Goal: Task Accomplishment & Management: Manage account settings

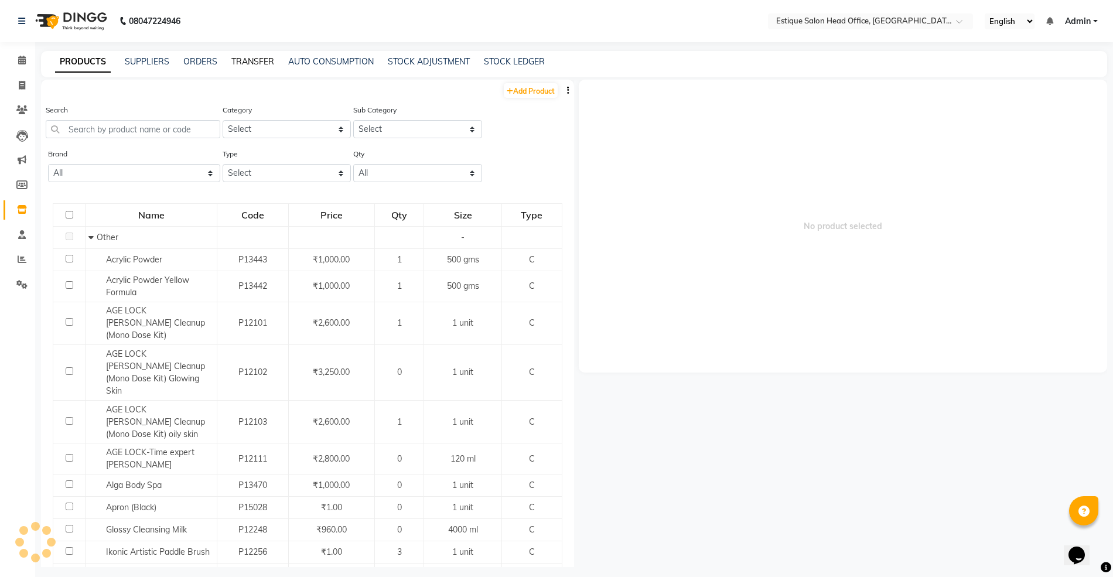
click at [242, 61] on link "TRANSFER" at bounding box center [252, 61] width 43 height 11
select select "sender"
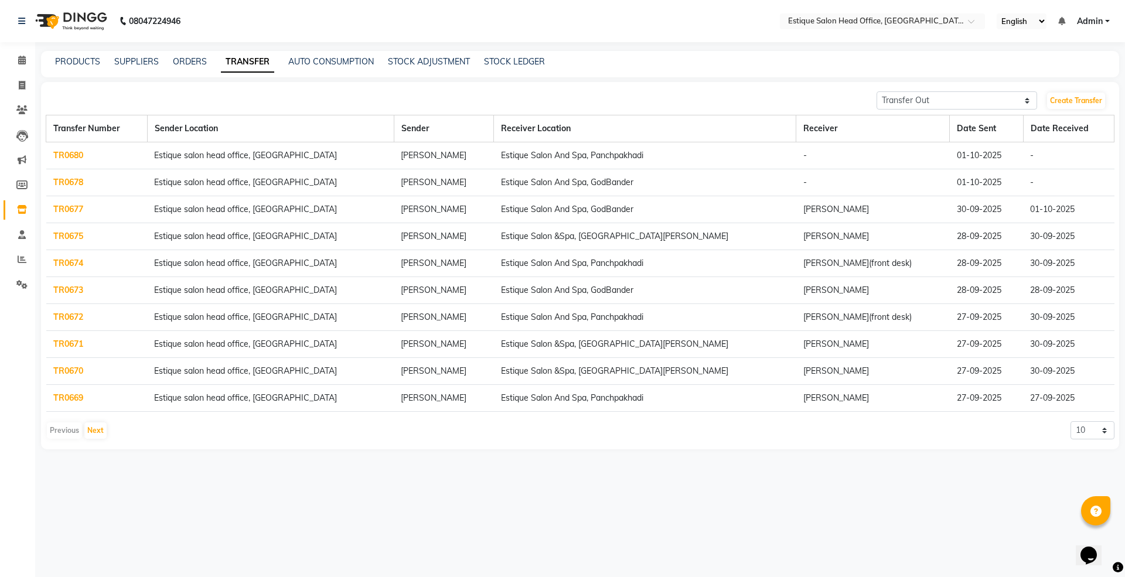
click at [78, 152] on link "TR0680" at bounding box center [68, 155] width 30 height 11
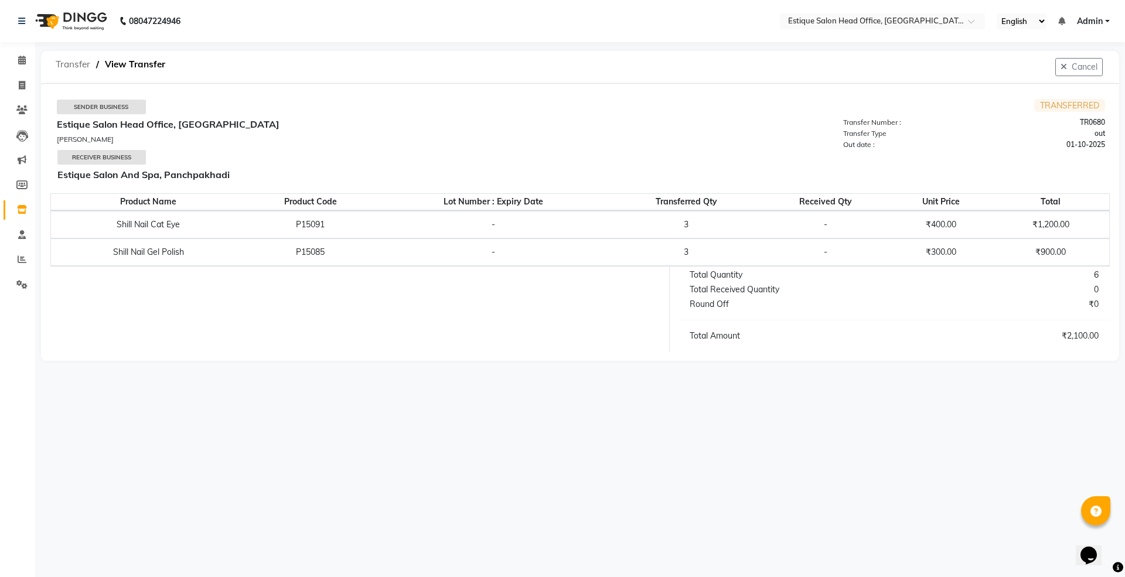
click at [73, 63] on span "Transfer" at bounding box center [73, 64] width 46 height 21
select select "sender"
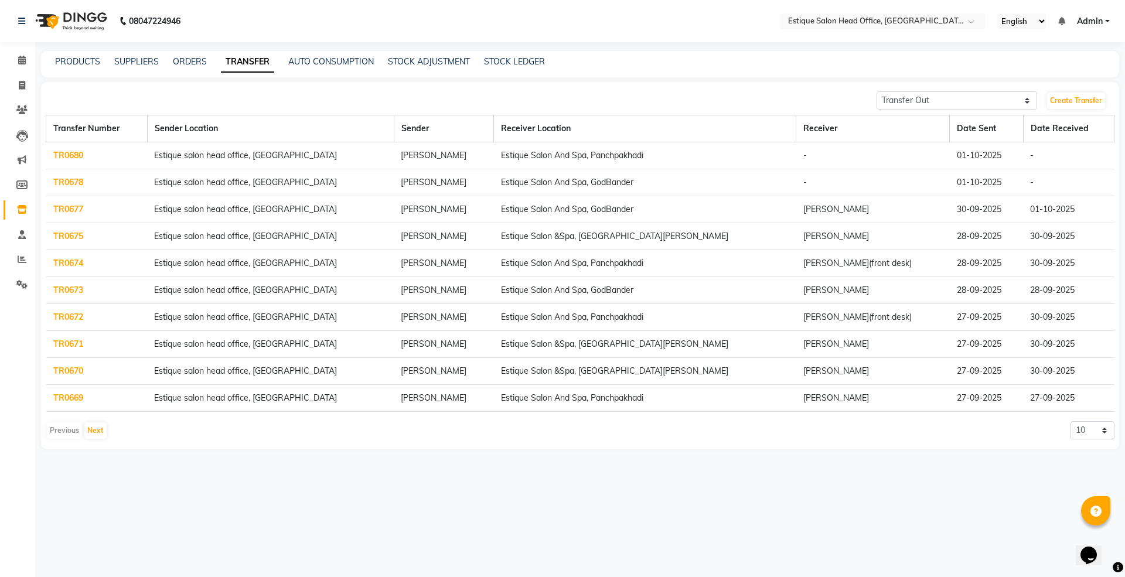
click at [60, 184] on link "TR0678" at bounding box center [68, 182] width 30 height 11
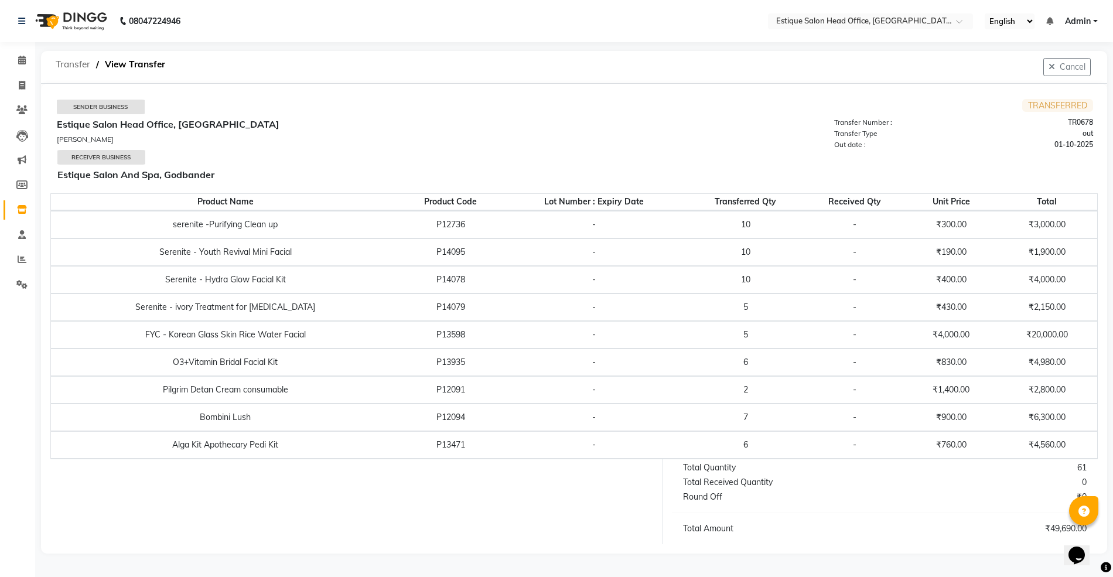
click at [85, 64] on span "Transfer" at bounding box center [73, 64] width 46 height 21
select select "sender"
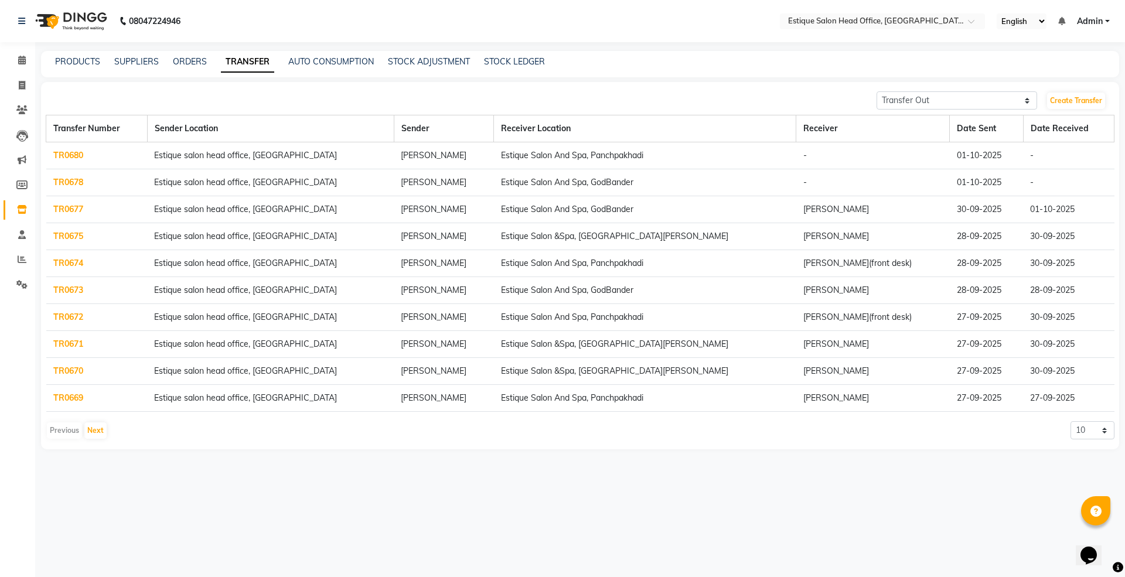
click at [59, 183] on link "TR0678" at bounding box center [68, 182] width 30 height 11
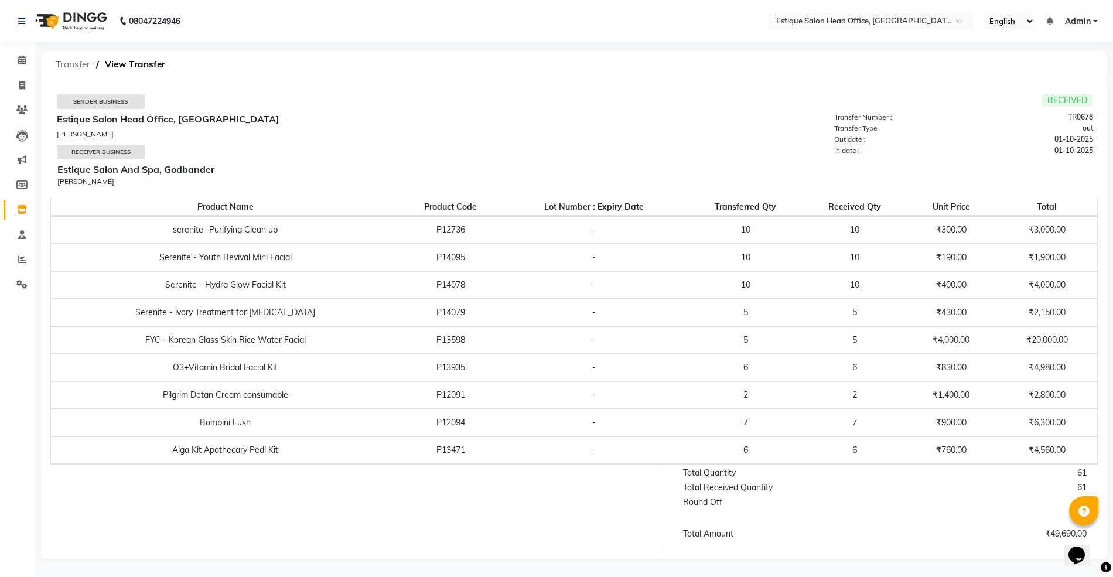
click at [70, 60] on span "Transfer" at bounding box center [73, 64] width 46 height 21
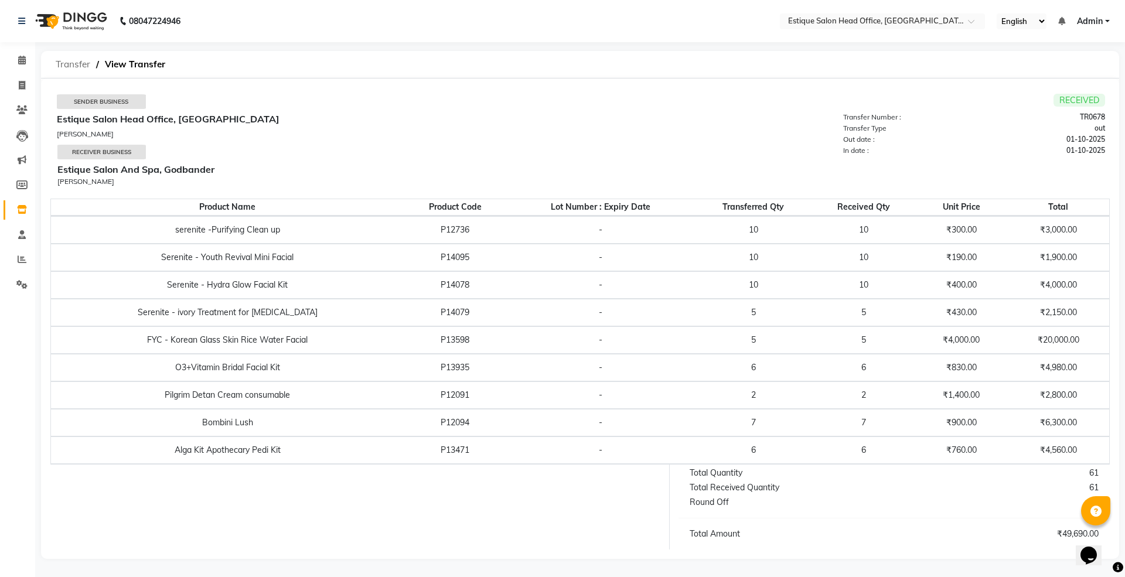
select select "sender"
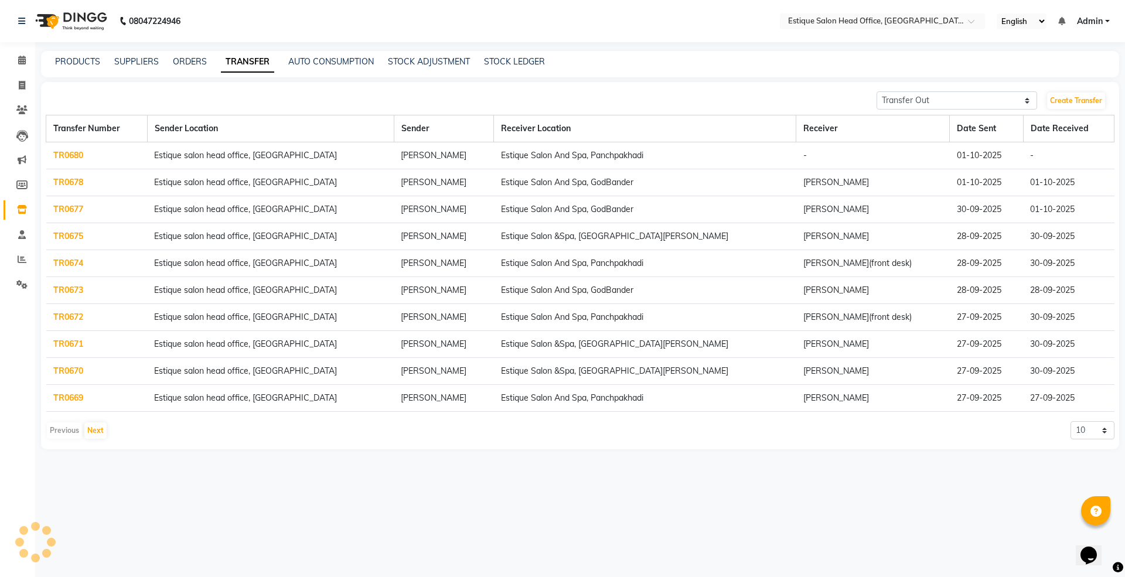
click at [63, 53] on div "PRODUCTS SUPPLIERS ORDERS TRANSFER AUTO CONSUMPTION STOCK ADJUSTMENT STOCK LEDG…" at bounding box center [580, 64] width 1078 height 26
click at [80, 56] on link "PRODUCTS" at bounding box center [77, 61] width 45 height 11
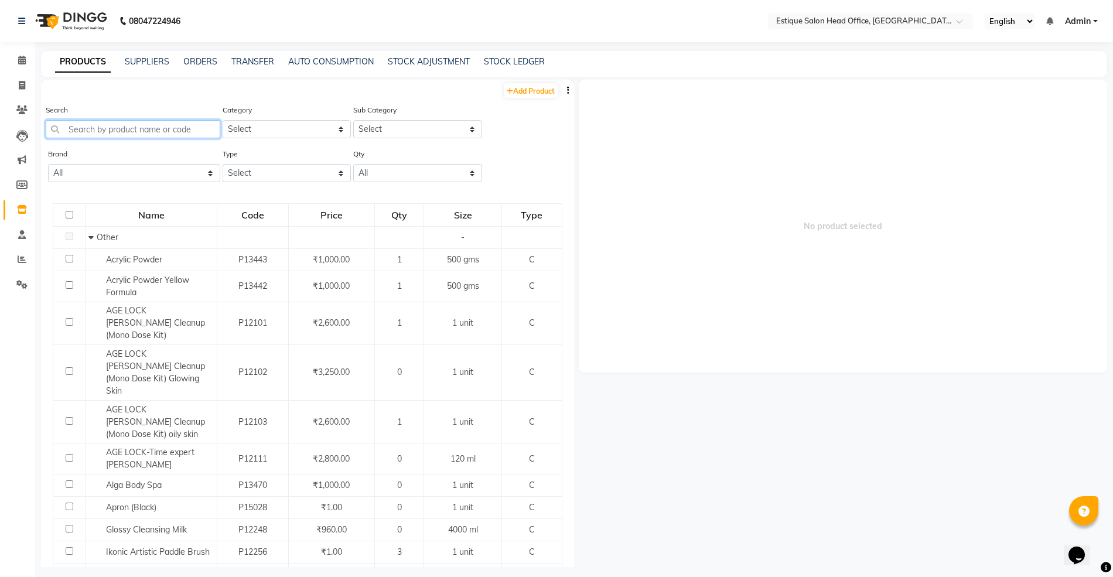
click at [80, 125] on input "text" at bounding box center [133, 129] width 175 height 18
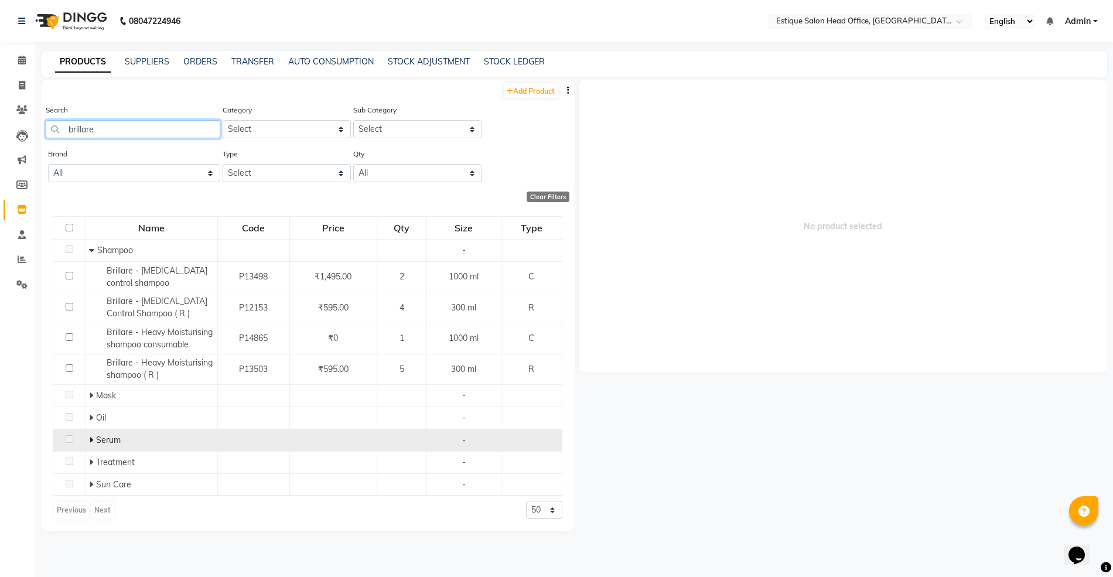
type input "brillare"
click at [89, 439] on icon at bounding box center [91, 440] width 4 height 8
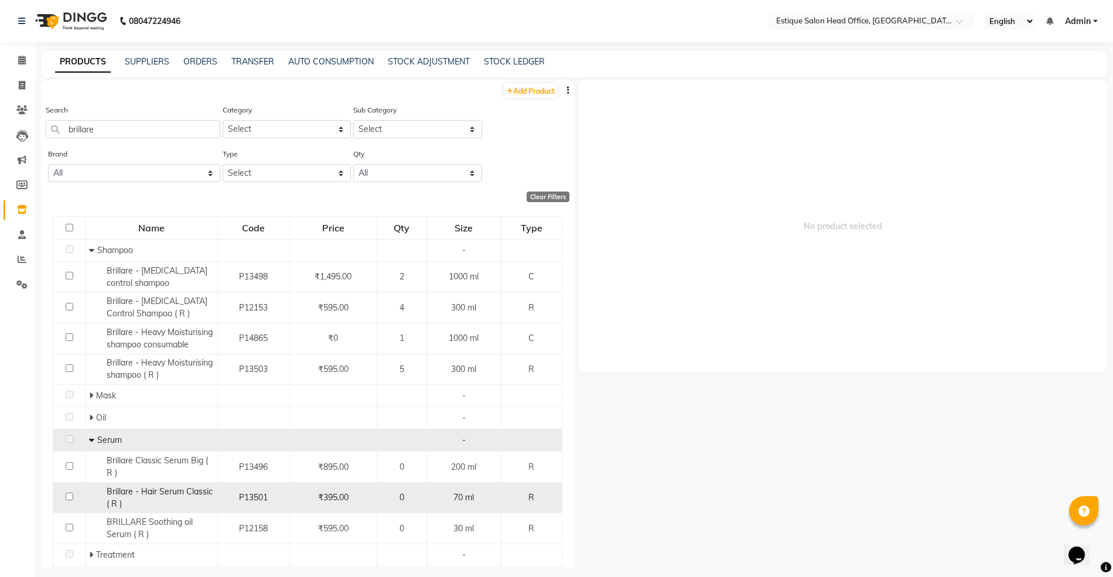
click at [171, 485] on td "Brillare - Hair Serum Classic ( R )" at bounding box center [152, 497] width 132 height 31
click at [172, 490] on span "Brillare - Hair Serum Classic ( R )" at bounding box center [160, 497] width 106 height 23
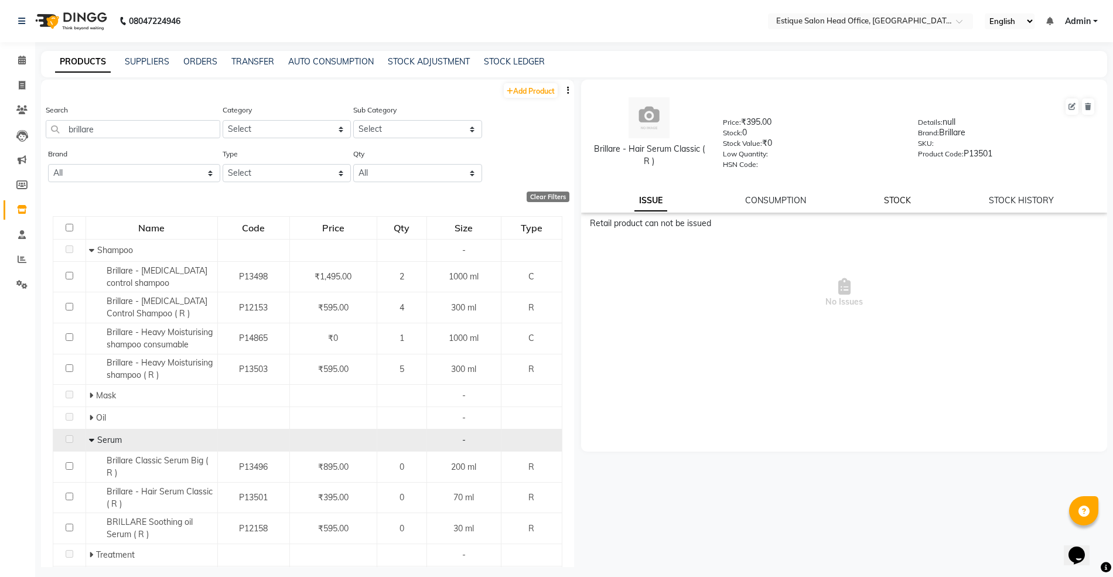
click at [890, 200] on link "STOCK" at bounding box center [897, 200] width 27 height 11
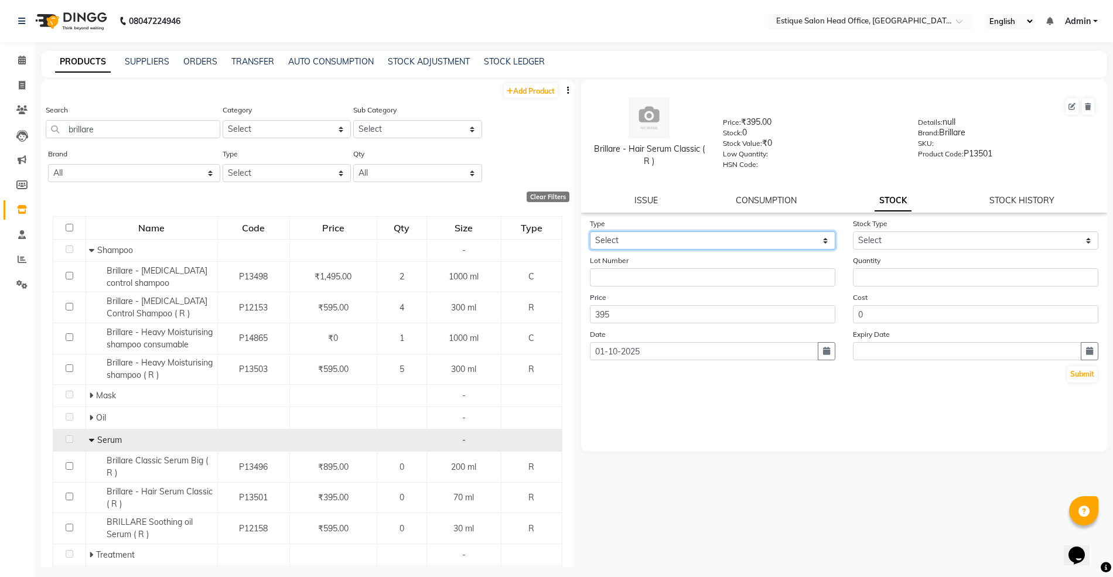
click at [604, 231] on select "Select In Out" at bounding box center [712, 240] width 245 height 18
select select "in"
click at [590, 231] on select "Select In Out" at bounding box center [712, 240] width 245 height 18
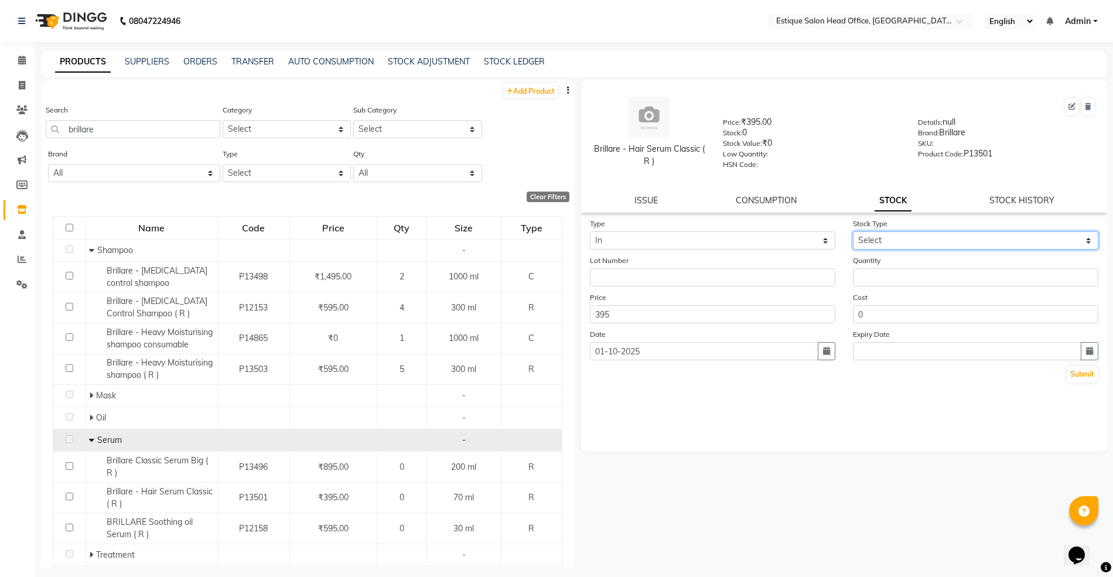
drag, startPoint x: 865, startPoint y: 240, endPoint x: 867, endPoint y: 247, distance: 6.7
click at [865, 240] on select "Select New Stock Adjustment Return Other" at bounding box center [975, 240] width 245 height 18
select select "new stock"
click at [853, 231] on select "Select New Stock Adjustment Return Other" at bounding box center [975, 240] width 245 height 18
click at [867, 276] on input "number" at bounding box center [975, 277] width 245 height 18
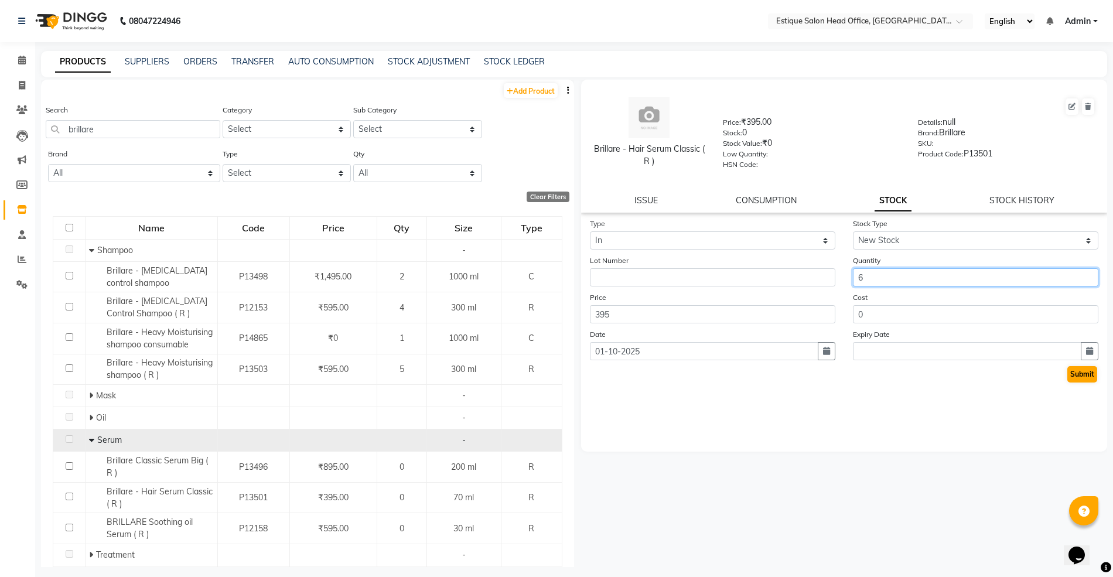
type input "6"
click at [1081, 370] on button "Submit" at bounding box center [1082, 374] width 30 height 16
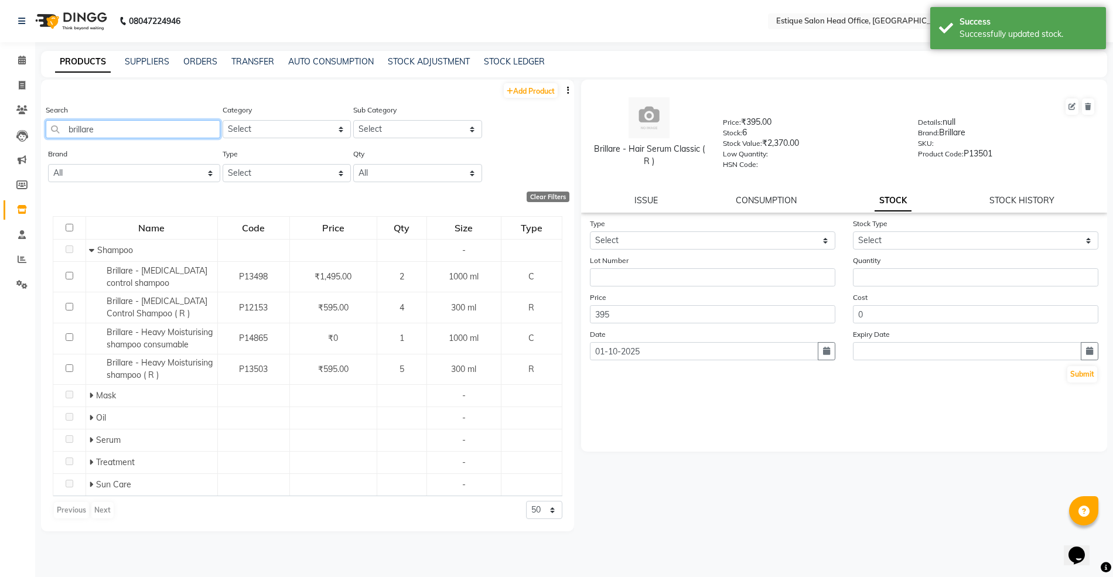
drag, startPoint x: 101, startPoint y: 128, endPoint x: 24, endPoint y: 124, distance: 76.8
click at [25, 127] on app-home "08047224946 Select Location × Estique Salon Head Office, Thane English ENGLISH …" at bounding box center [556, 292] width 1113 height 585
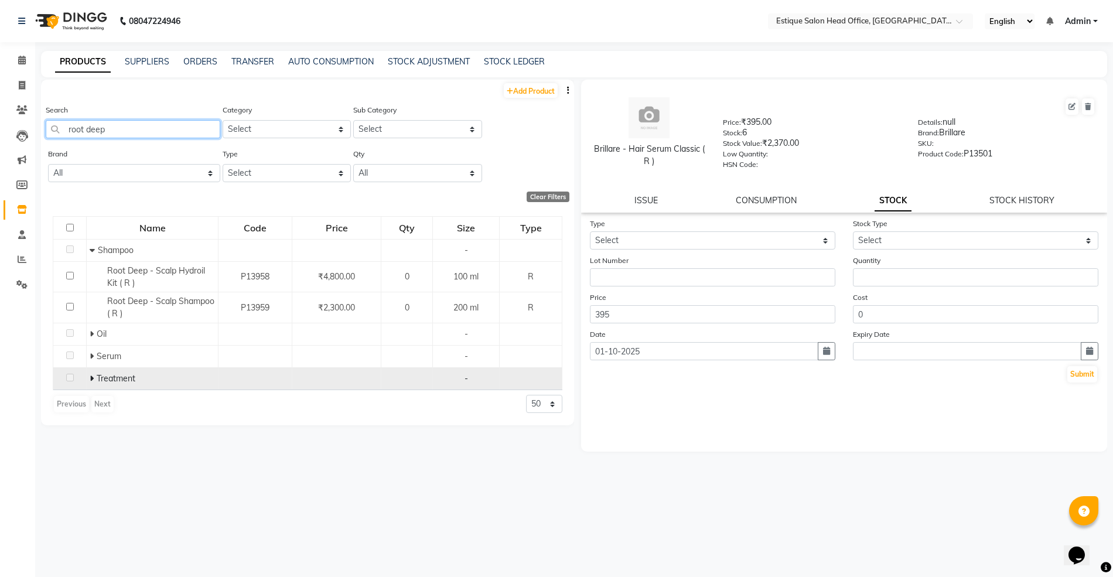
type input "root deep"
click at [91, 377] on icon at bounding box center [92, 378] width 4 height 8
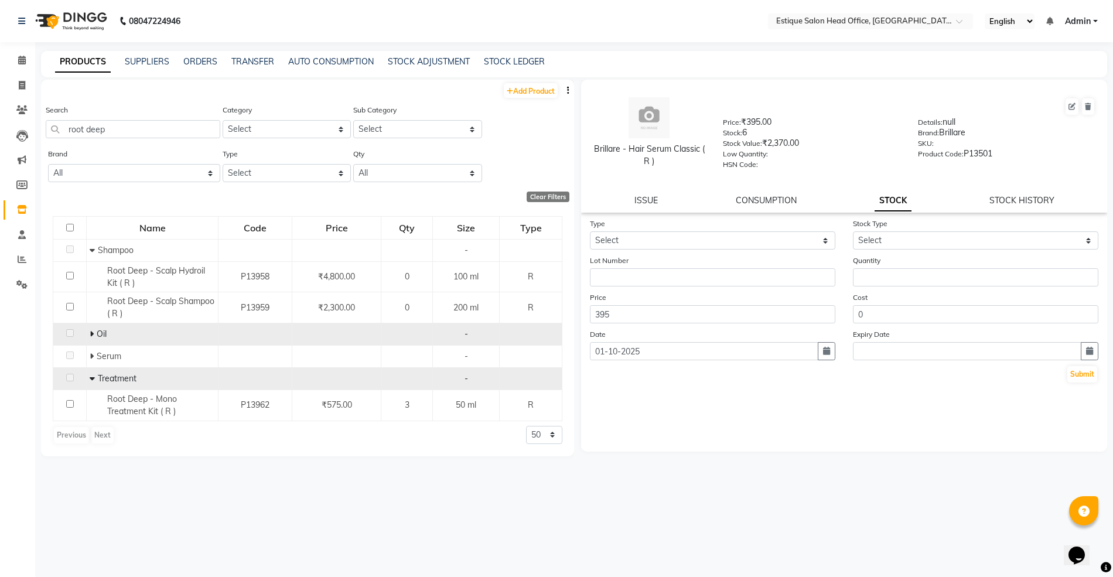
click at [90, 334] on icon at bounding box center [92, 334] width 4 height 8
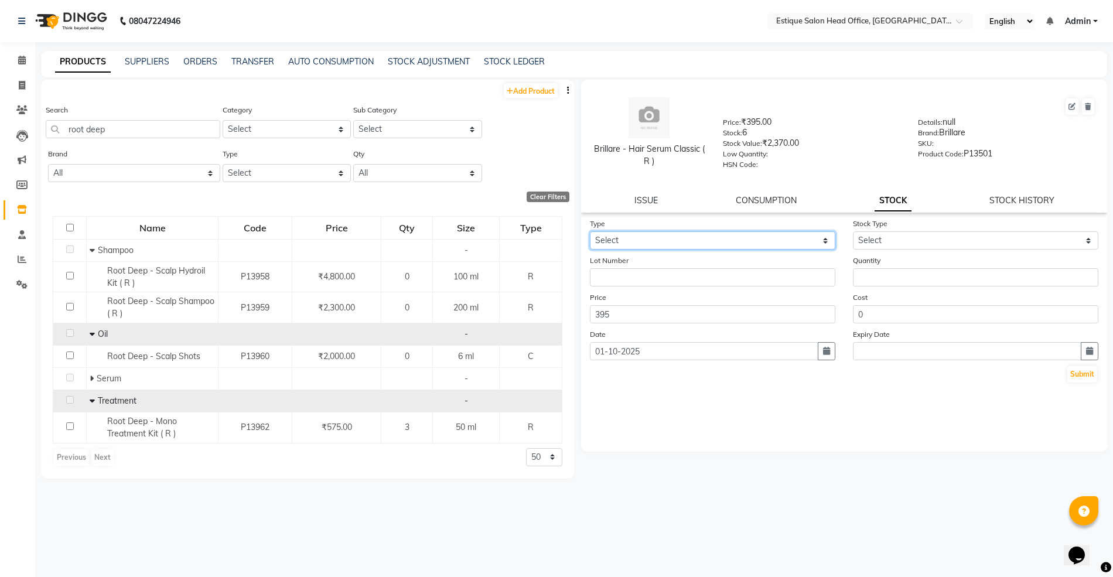
drag, startPoint x: 629, startPoint y: 237, endPoint x: 624, endPoint y: 246, distance: 10.8
click at [629, 237] on select "Select In Out" at bounding box center [712, 240] width 245 height 18
select select "in"
click at [590, 231] on select "Select In Out" at bounding box center [712, 240] width 245 height 18
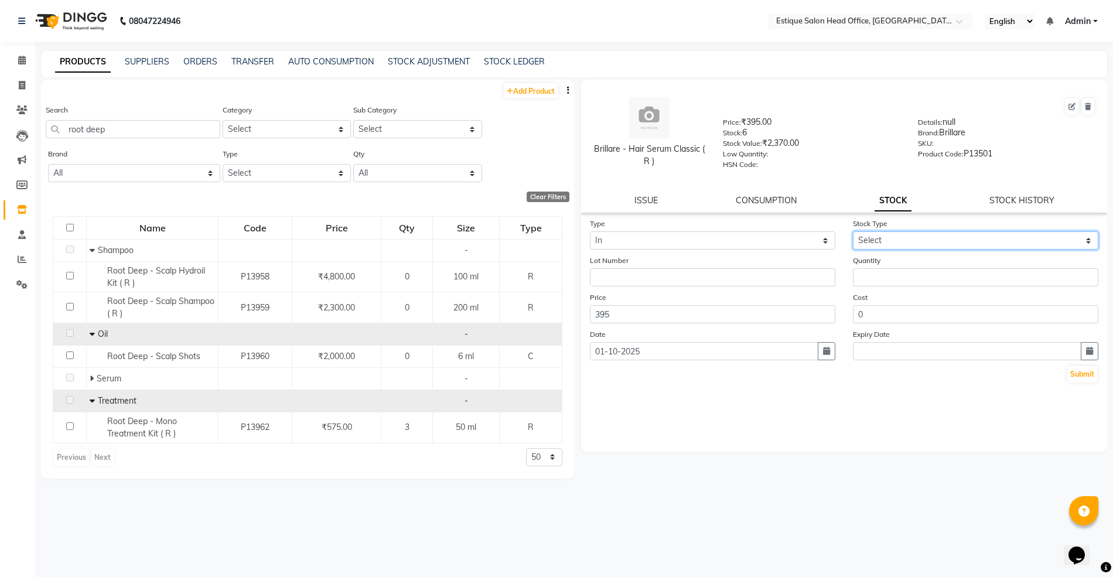
click at [874, 234] on select "Select New Stock Adjustment Return Other" at bounding box center [975, 240] width 245 height 18
select select "new stock"
click at [853, 231] on select "Select New Stock Adjustment Return Other" at bounding box center [975, 240] width 245 height 18
click at [883, 279] on input "number" at bounding box center [975, 277] width 245 height 18
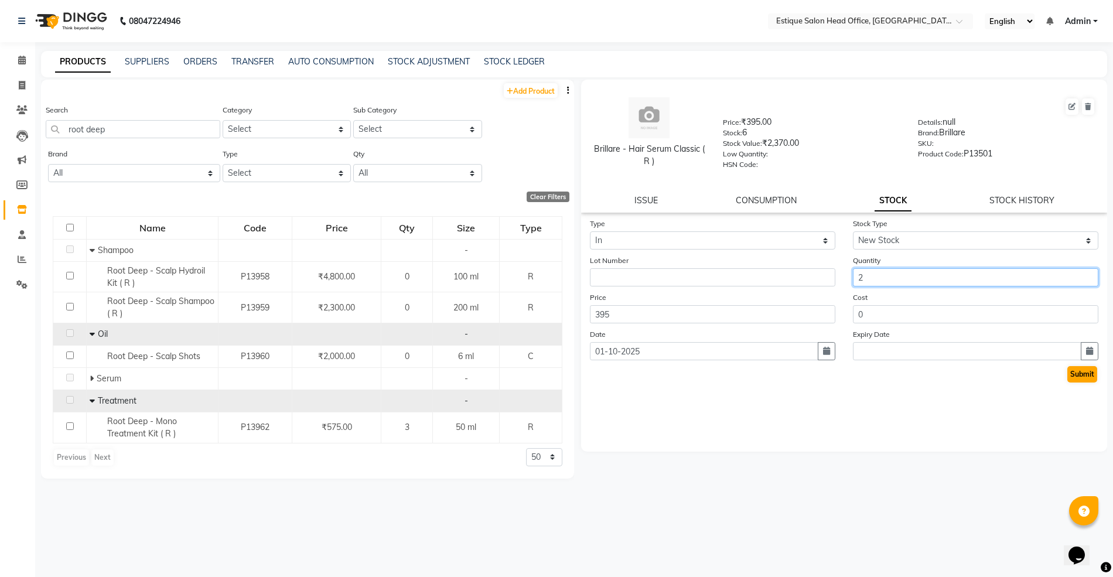
type input "2"
click at [1078, 377] on button "Submit" at bounding box center [1082, 374] width 30 height 16
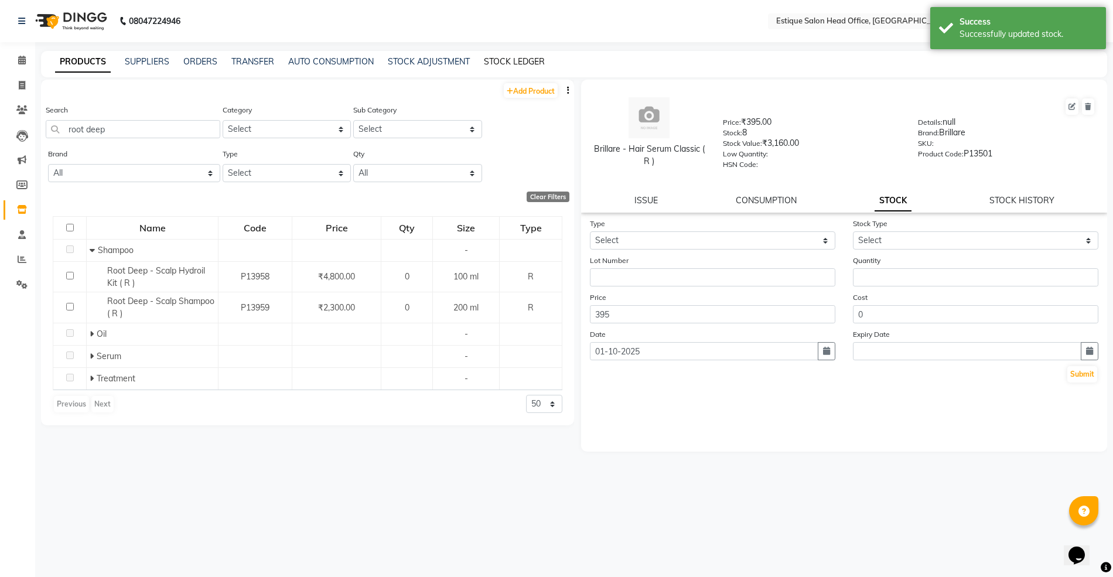
click at [495, 66] on link "STOCK LEDGER" at bounding box center [514, 61] width 61 height 11
select select "all"
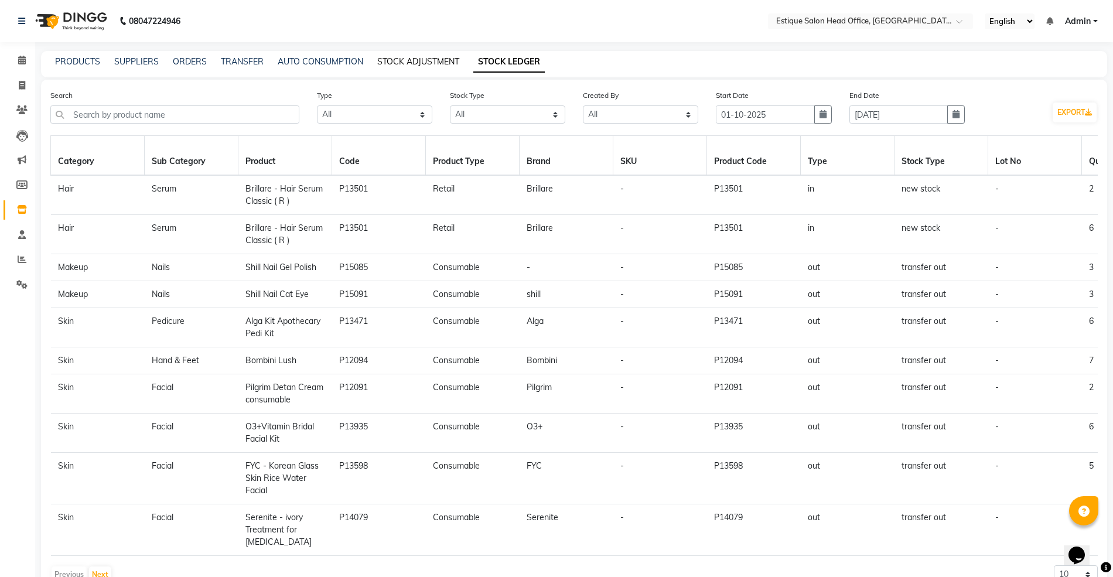
click at [405, 59] on link "STOCK ADJUSTMENT" at bounding box center [418, 61] width 82 height 11
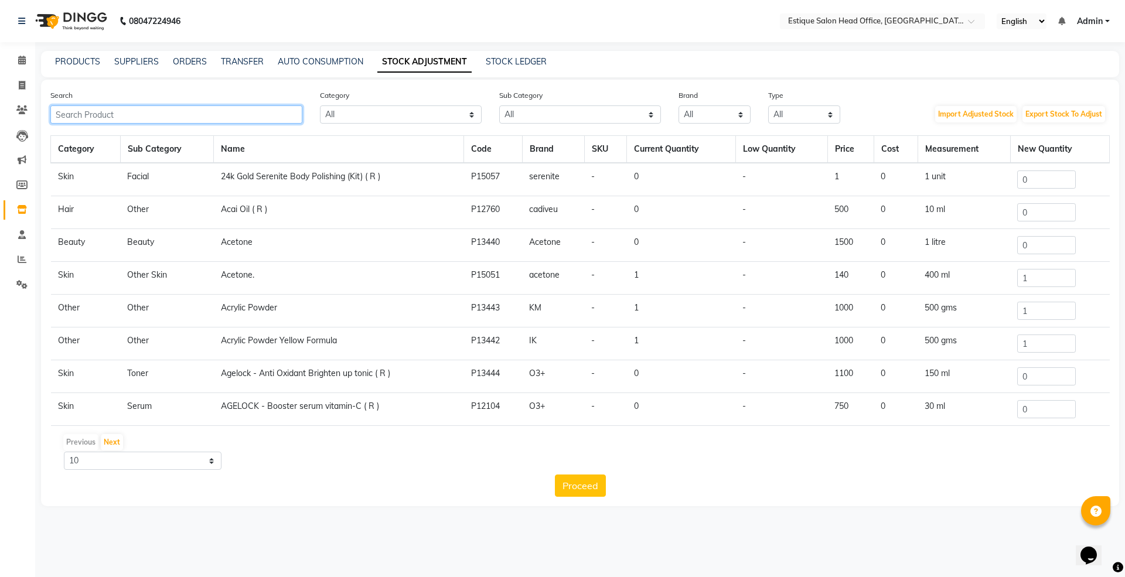
click at [113, 117] on input "text" at bounding box center [176, 114] width 252 height 18
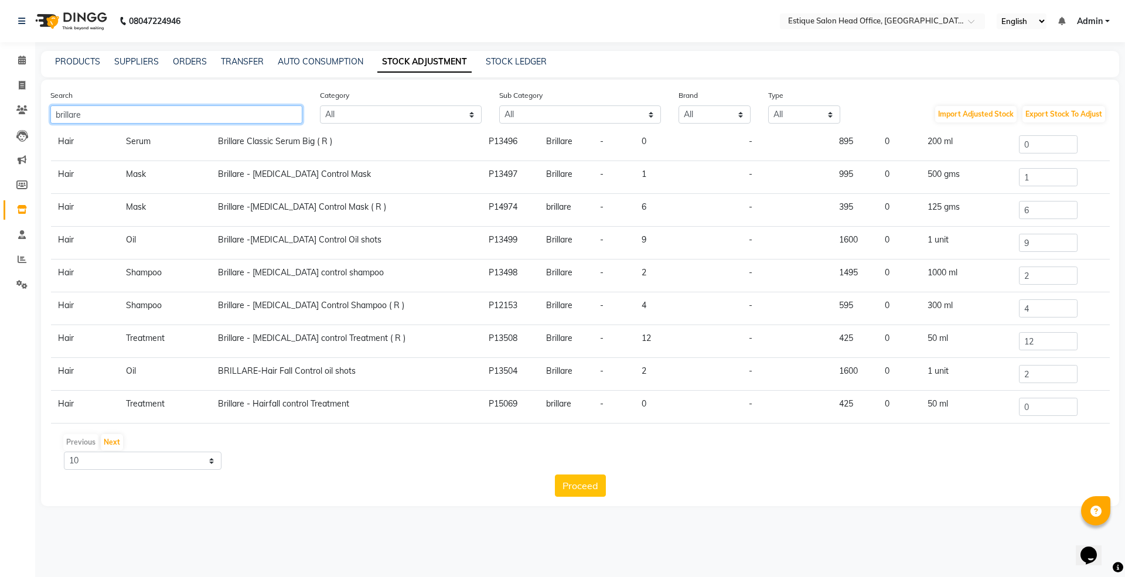
scroll to position [74, 0]
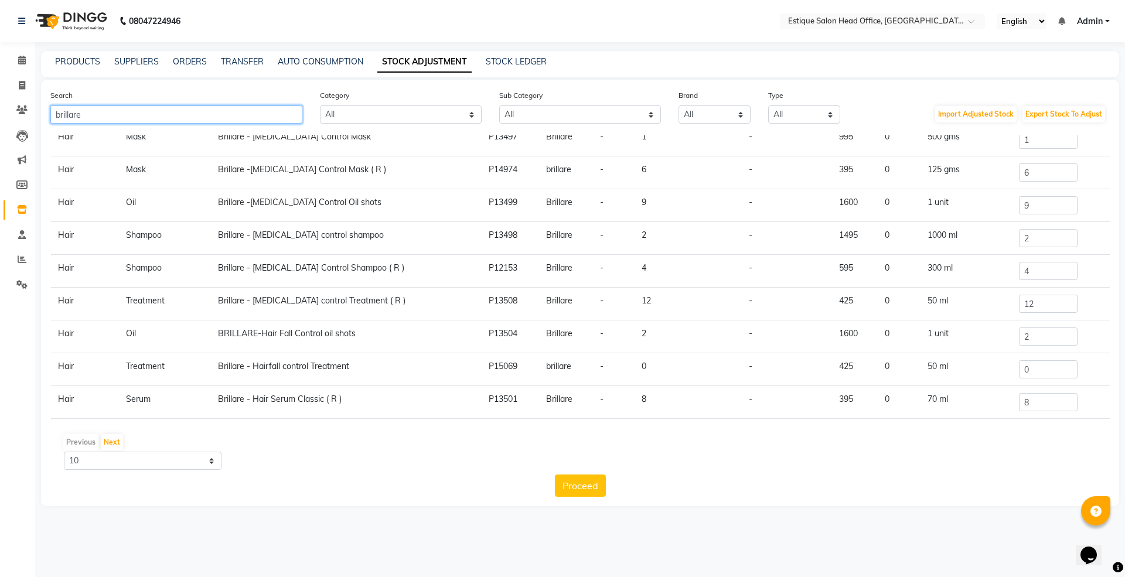
type input "brillare"
click at [1033, 406] on input "8" at bounding box center [1048, 402] width 59 height 18
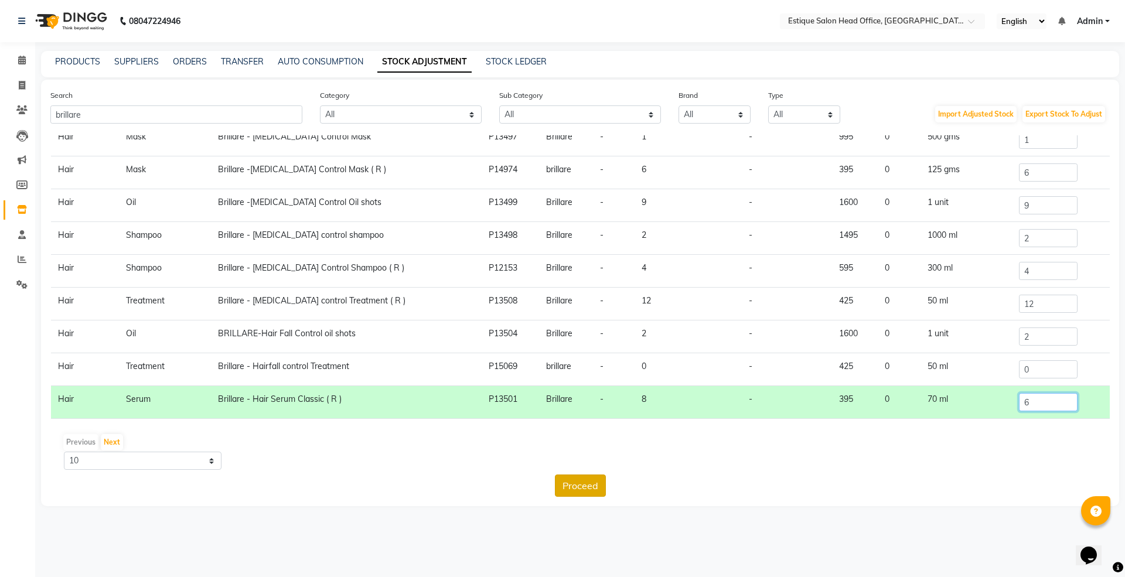
type input "6"
click at [589, 486] on button "Proceed" at bounding box center [580, 485] width 51 height 22
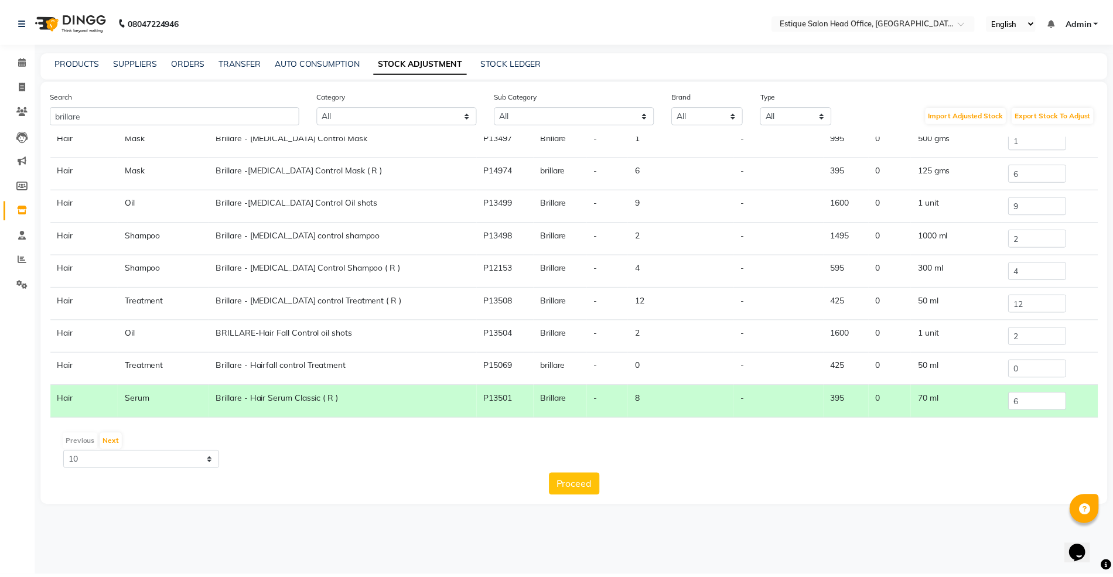
scroll to position [0, 0]
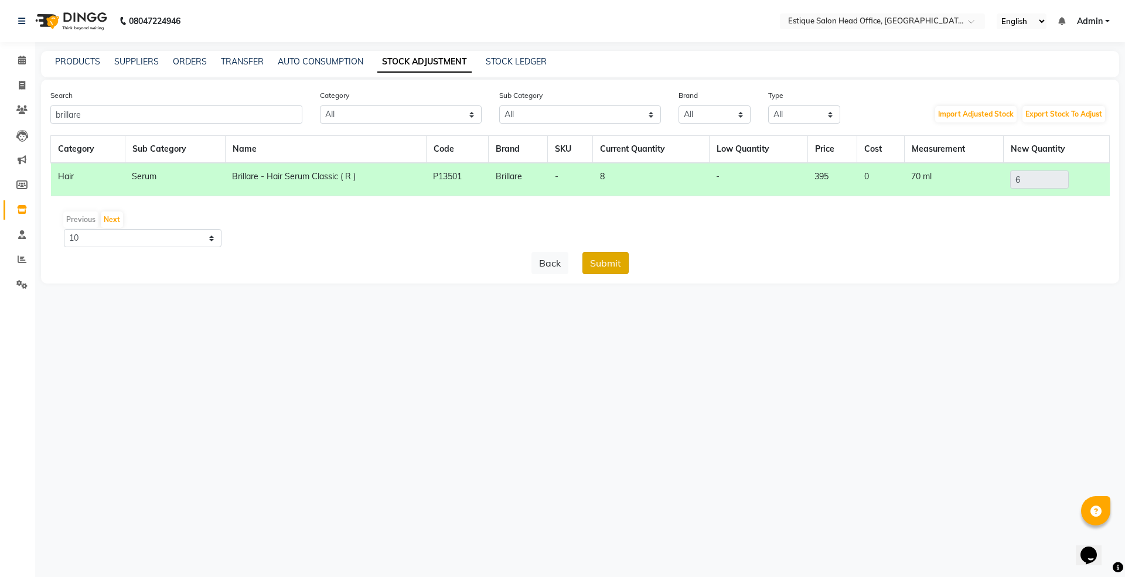
click at [613, 266] on button "Submit" at bounding box center [605, 263] width 46 height 22
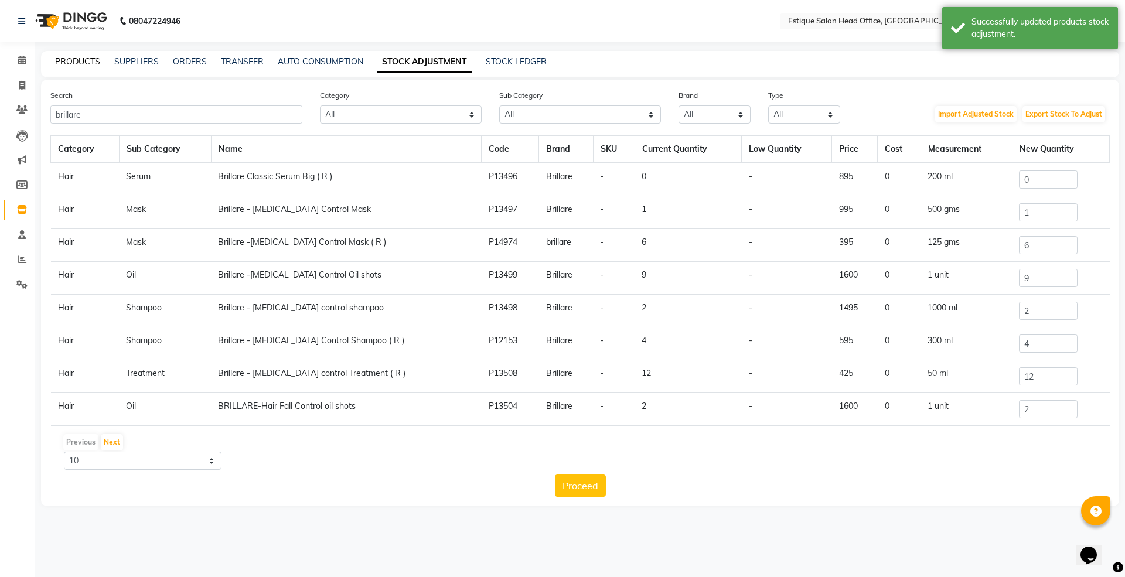
click at [73, 57] on link "PRODUCTS" at bounding box center [77, 61] width 45 height 11
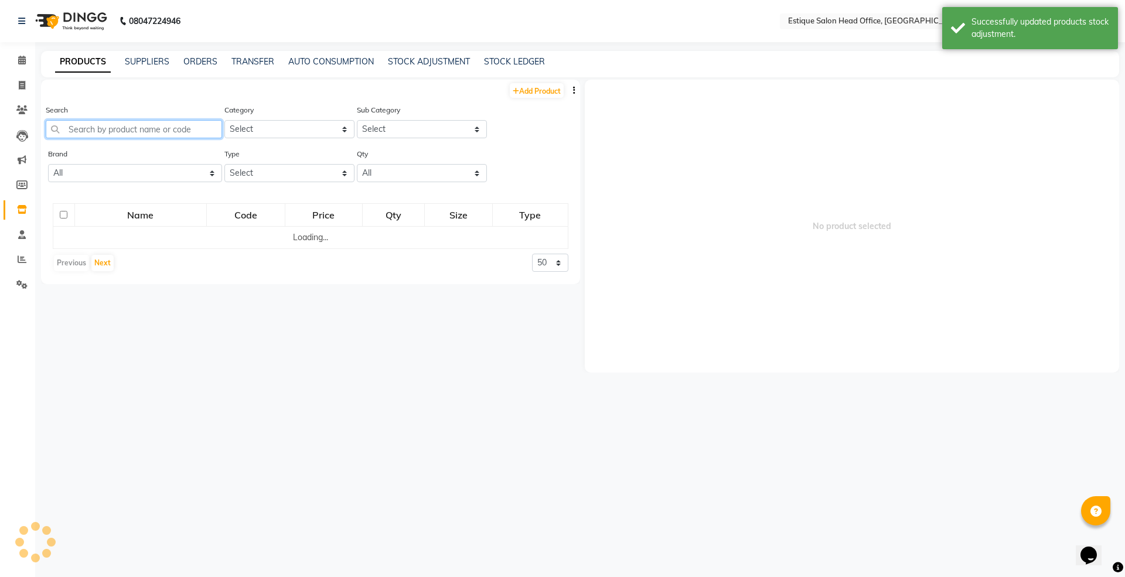
click at [100, 134] on input "text" at bounding box center [134, 129] width 176 height 18
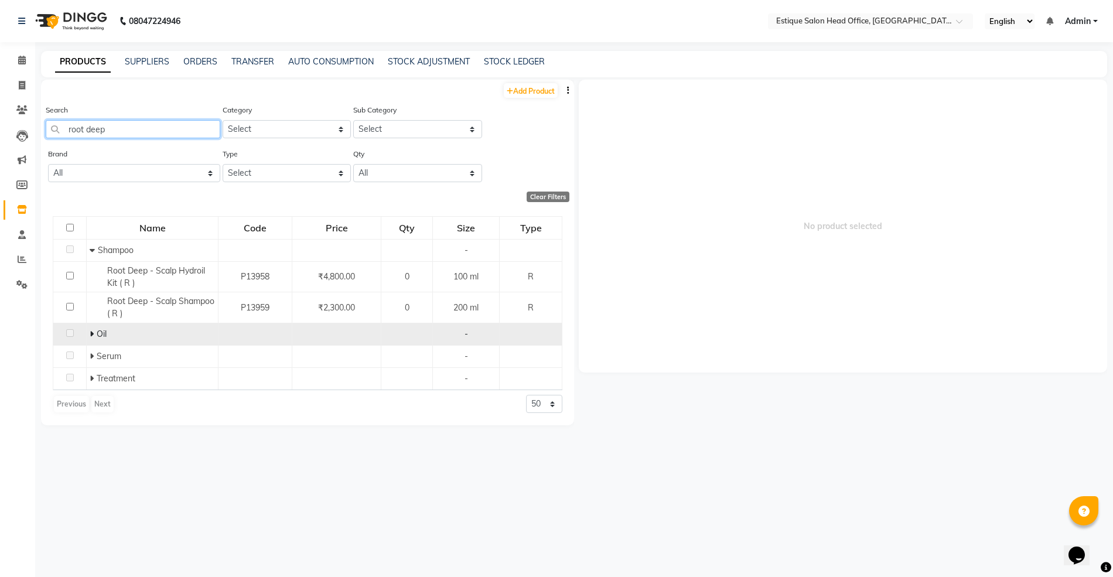
type input "root deep"
click at [88, 333] on td "Oil" at bounding box center [153, 334] width 132 height 22
click at [90, 331] on icon at bounding box center [92, 334] width 4 height 8
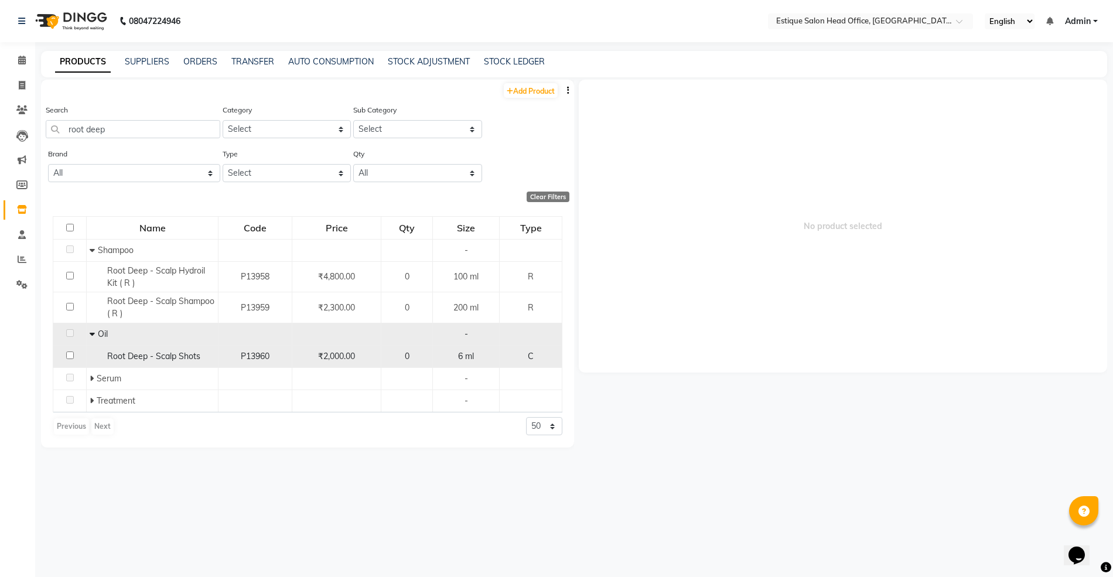
click at [128, 352] on span "Root Deep - Scalp Shots" at bounding box center [153, 356] width 93 height 11
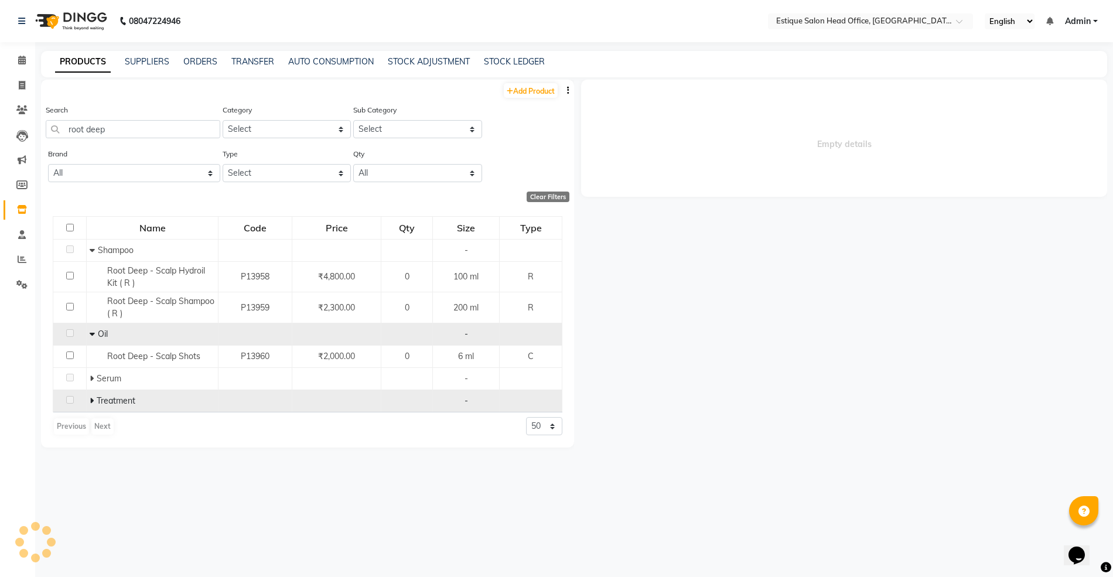
select select
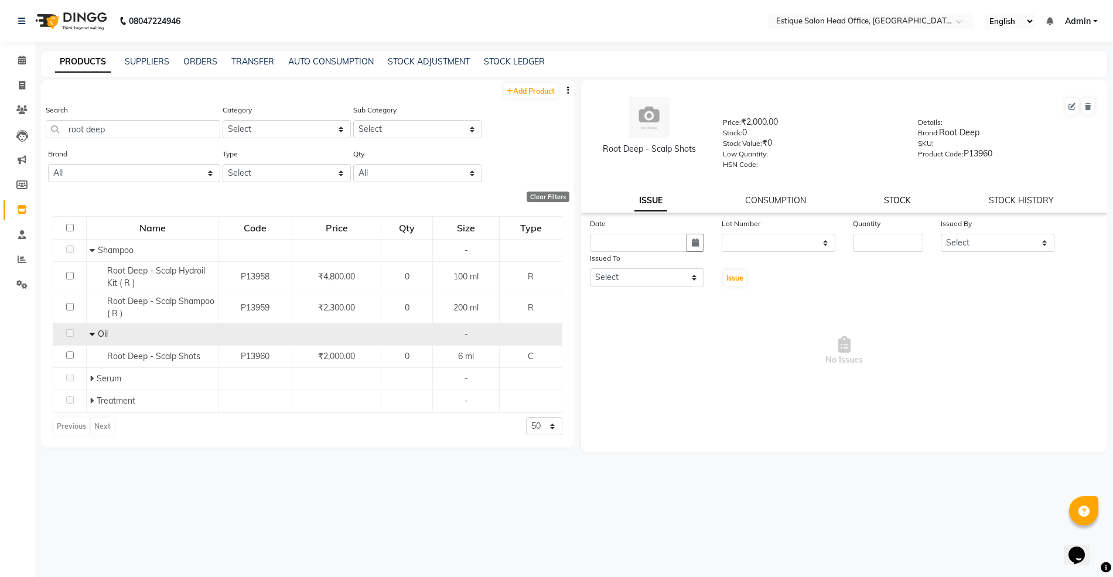
click at [905, 198] on link "STOCK" at bounding box center [897, 200] width 27 height 11
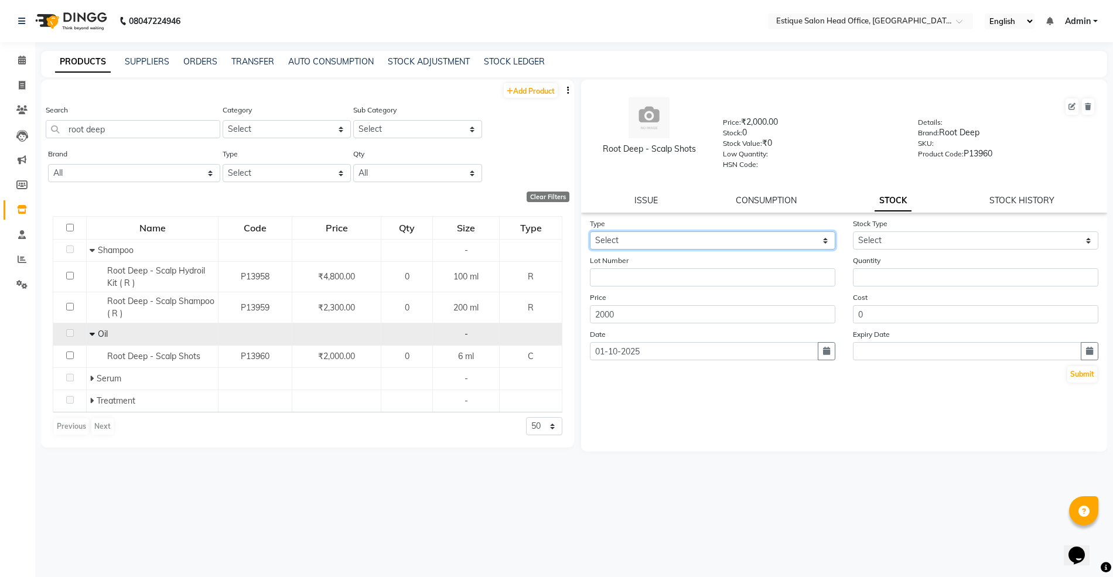
click at [631, 237] on select "Select In Out" at bounding box center [712, 240] width 245 height 18
select select "in"
click at [590, 231] on select "Select In Out" at bounding box center [712, 240] width 245 height 18
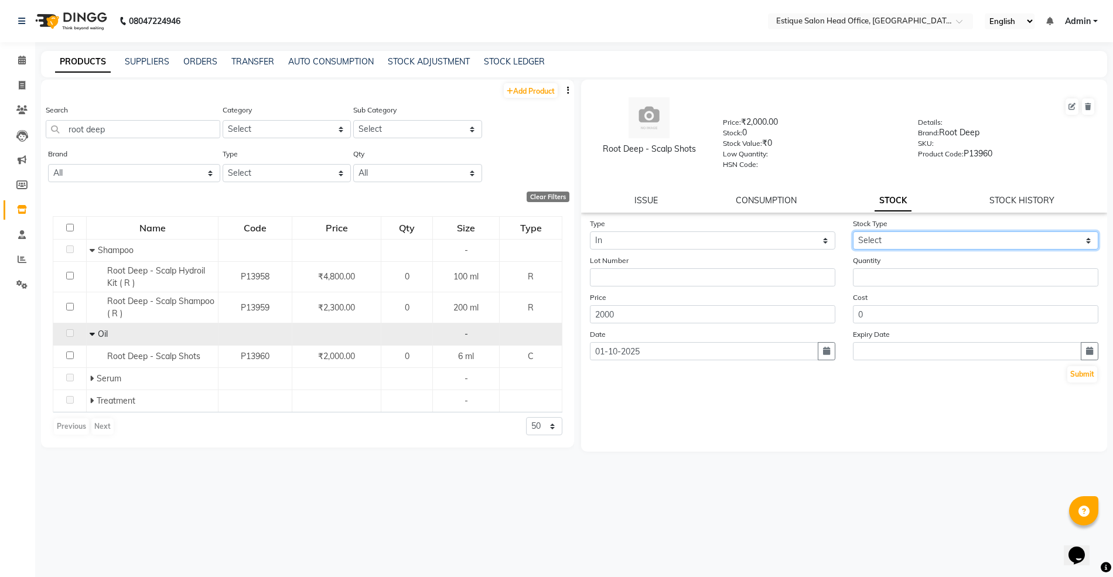
drag, startPoint x: 867, startPoint y: 237, endPoint x: 867, endPoint y: 244, distance: 6.5
click at [867, 237] on select "Select New Stock Adjustment Return Other" at bounding box center [975, 240] width 245 height 18
select select "new stock"
click at [853, 231] on select "Select New Stock Adjustment Return Other" at bounding box center [975, 240] width 245 height 18
click at [862, 280] on input "number" at bounding box center [975, 277] width 245 height 18
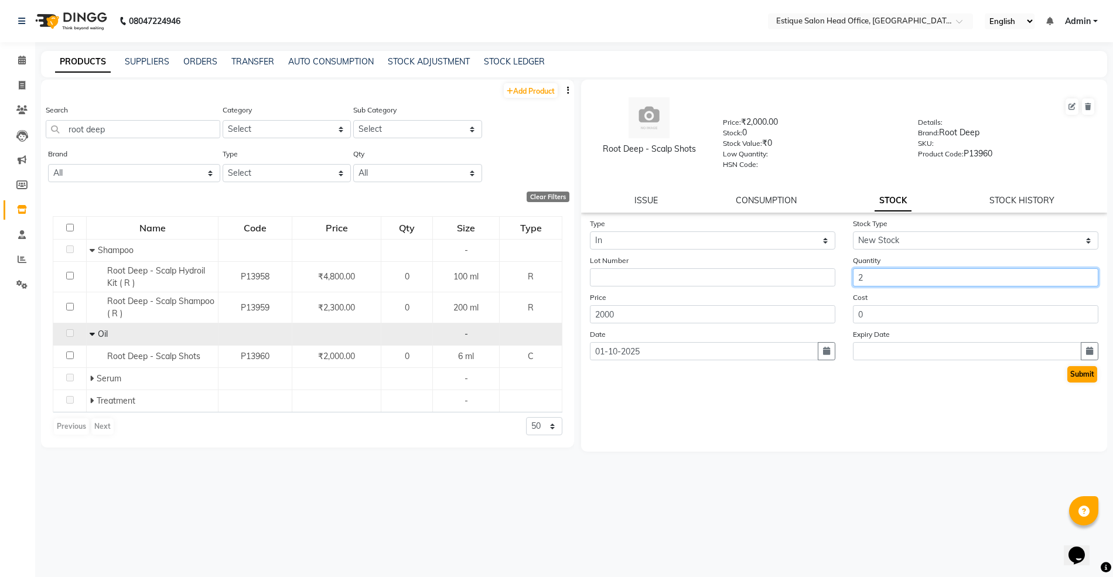
type input "2"
click at [1075, 369] on button "Submit" at bounding box center [1082, 374] width 30 height 16
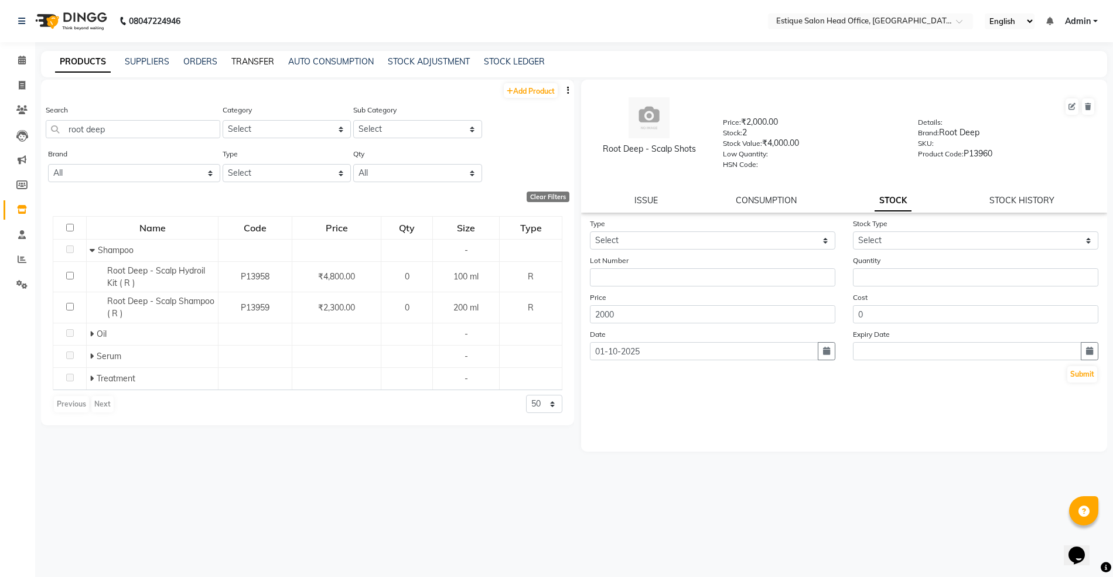
click at [254, 60] on link "TRANSFER" at bounding box center [252, 61] width 43 height 11
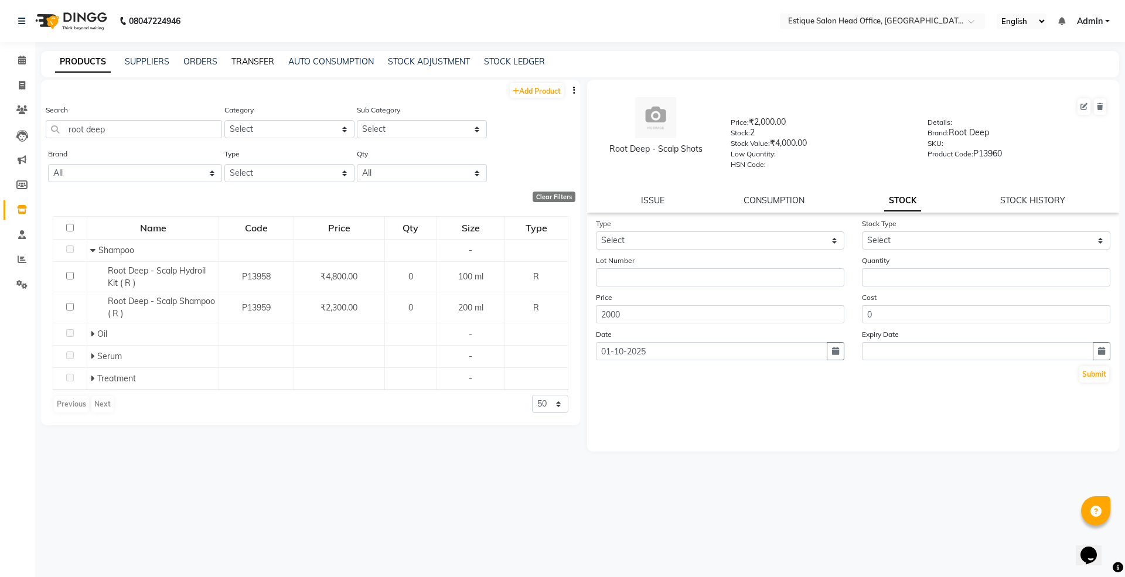
select select "sender"
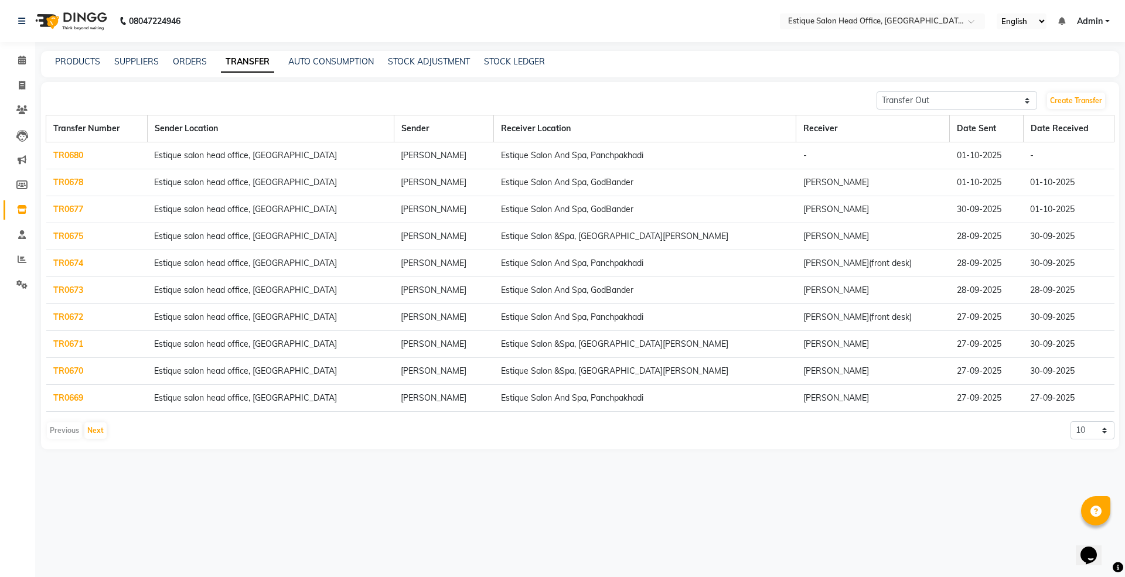
click at [64, 153] on link "TR0680" at bounding box center [68, 155] width 30 height 11
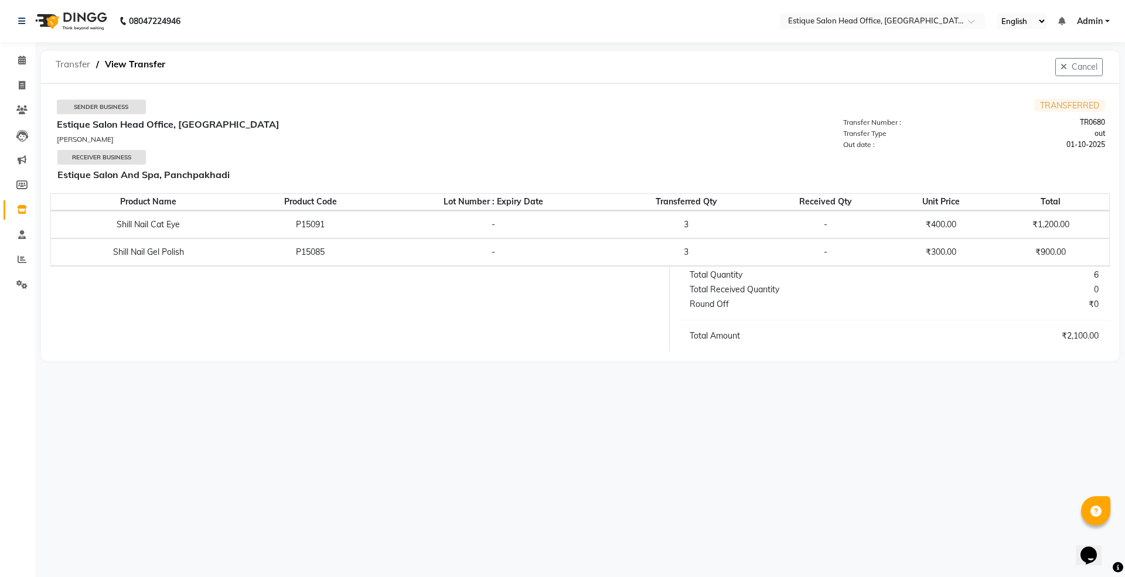
click at [75, 64] on span "Transfer" at bounding box center [73, 64] width 46 height 21
select select "sender"
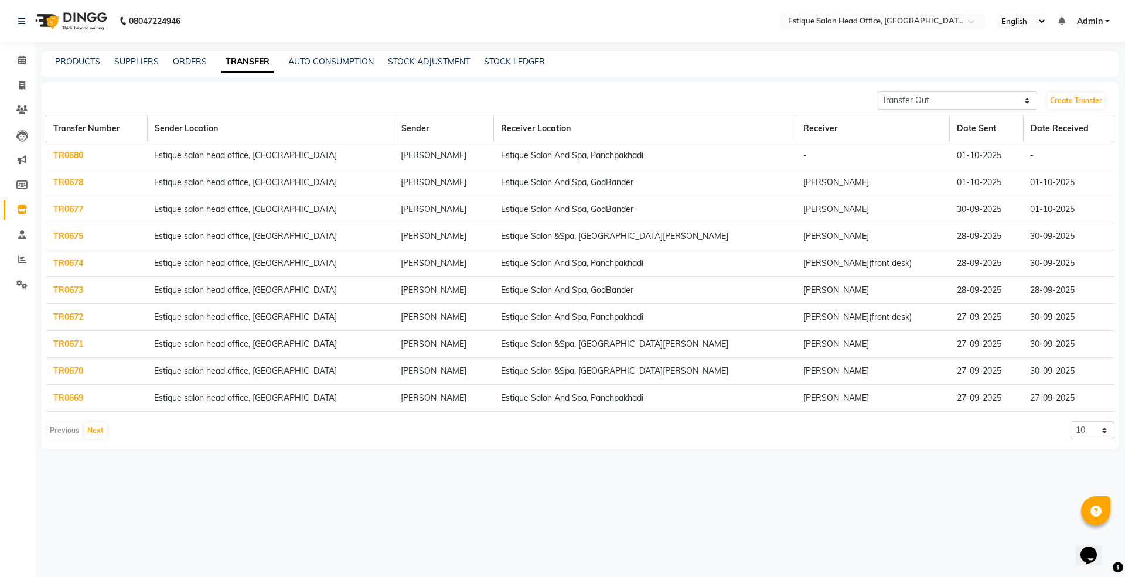
click at [62, 157] on link "TR0680" at bounding box center [68, 155] width 30 height 11
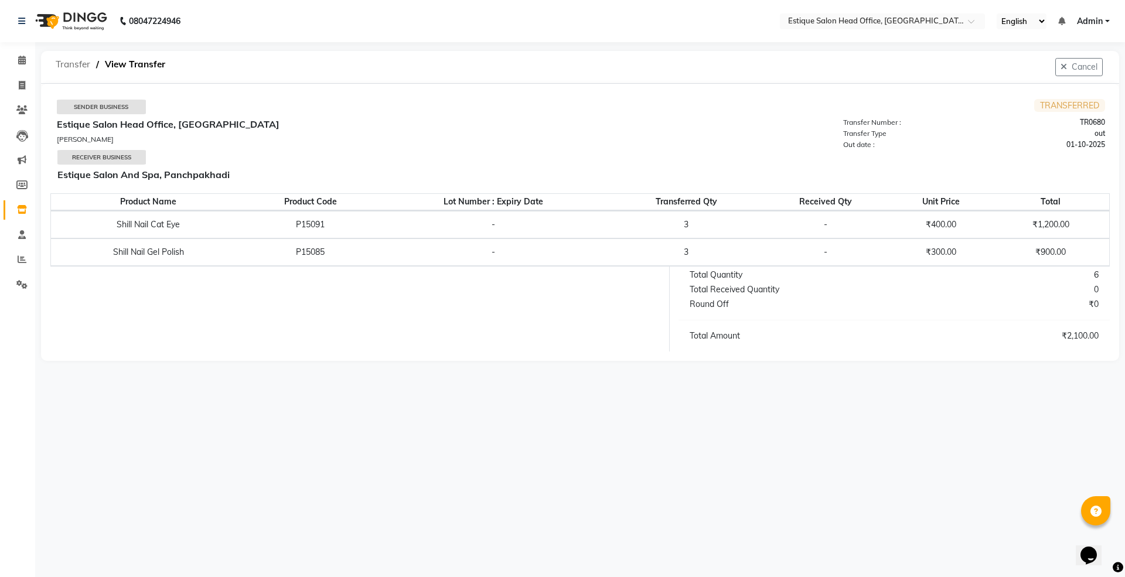
click at [73, 66] on span "Transfer" at bounding box center [73, 64] width 46 height 21
select select "sender"
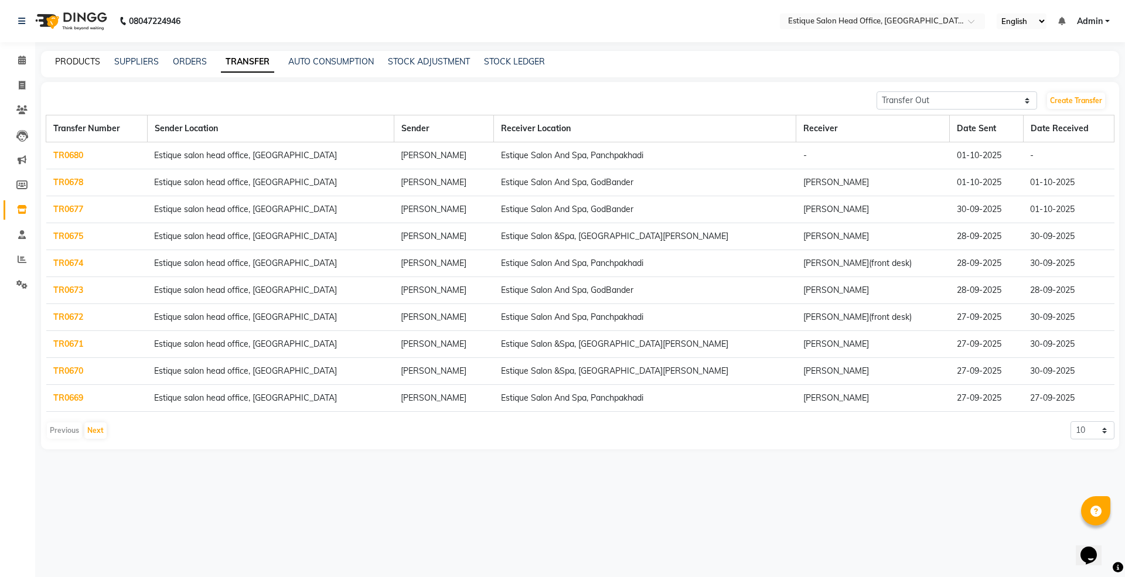
click at [80, 59] on link "PRODUCTS" at bounding box center [77, 61] width 45 height 11
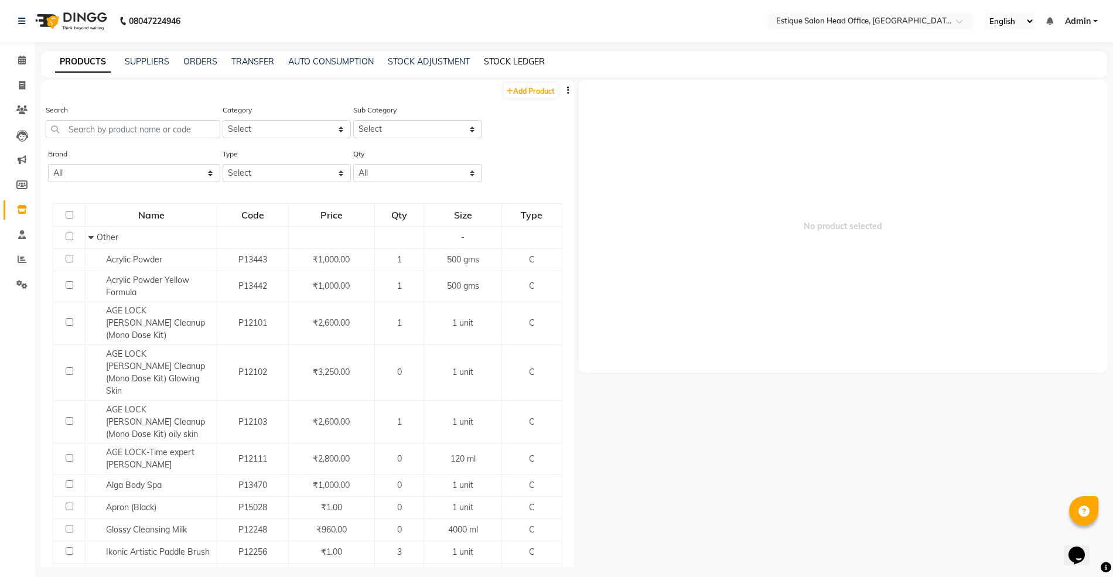
click at [530, 64] on link "STOCK LEDGER" at bounding box center [514, 61] width 61 height 11
select select "all"
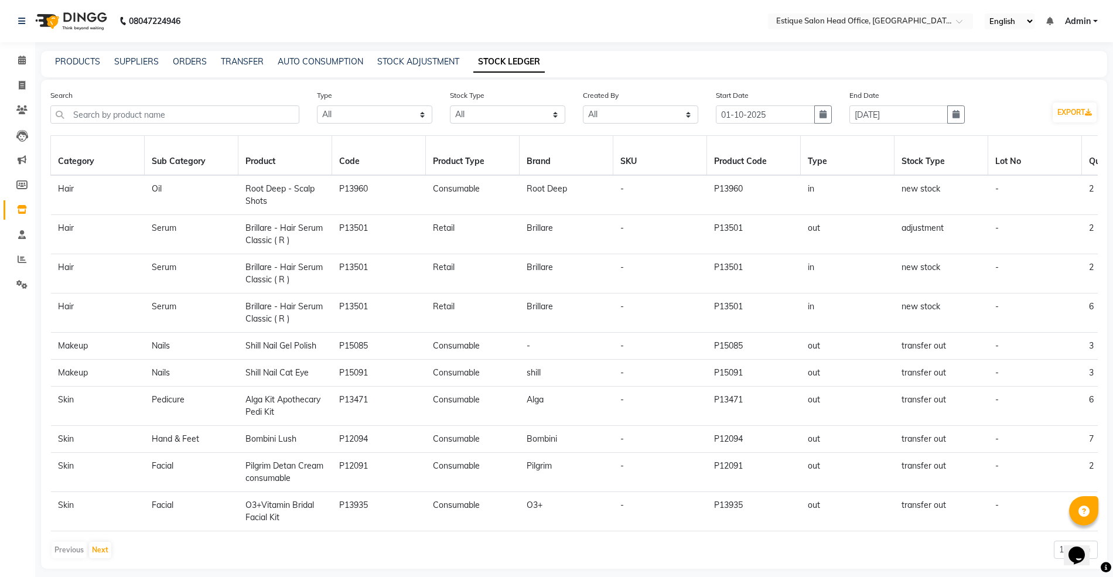
scroll to position [22, 0]
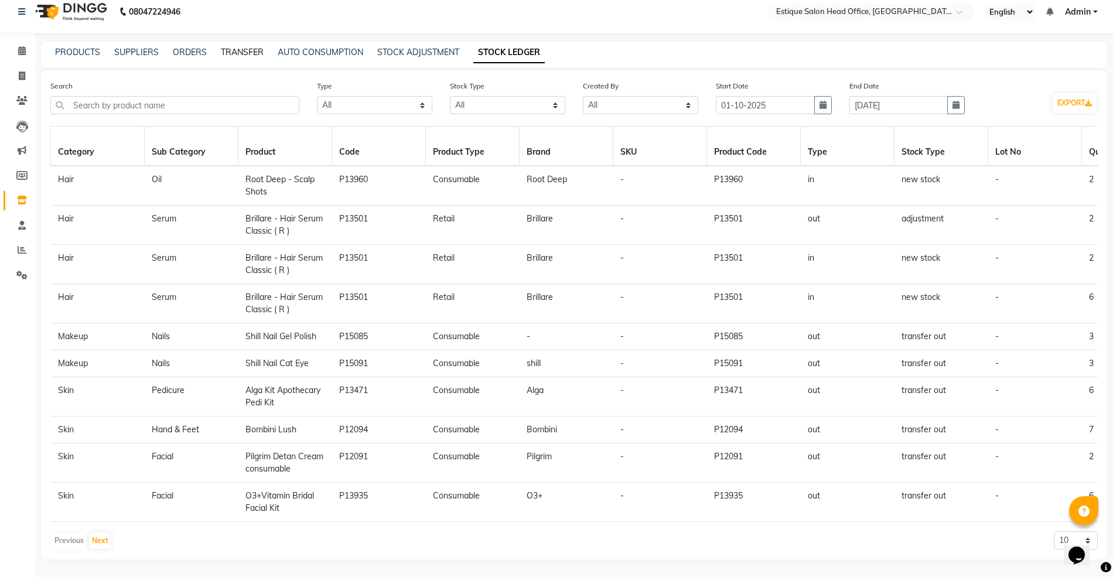
click at [240, 47] on link "TRANSFER" at bounding box center [242, 52] width 43 height 11
select select "sender"
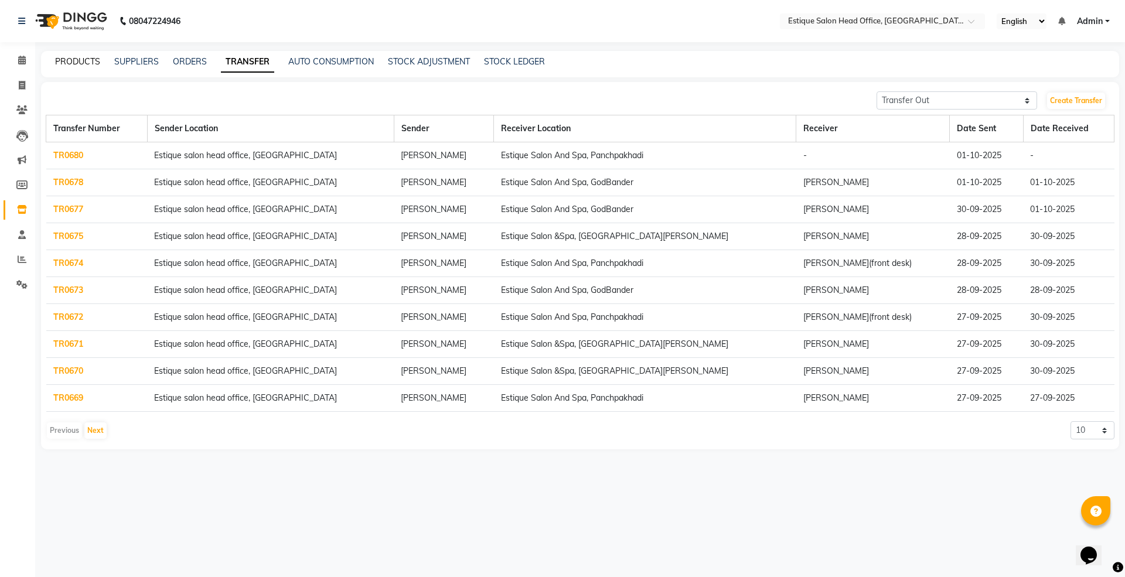
click at [74, 63] on link "PRODUCTS" at bounding box center [77, 61] width 45 height 11
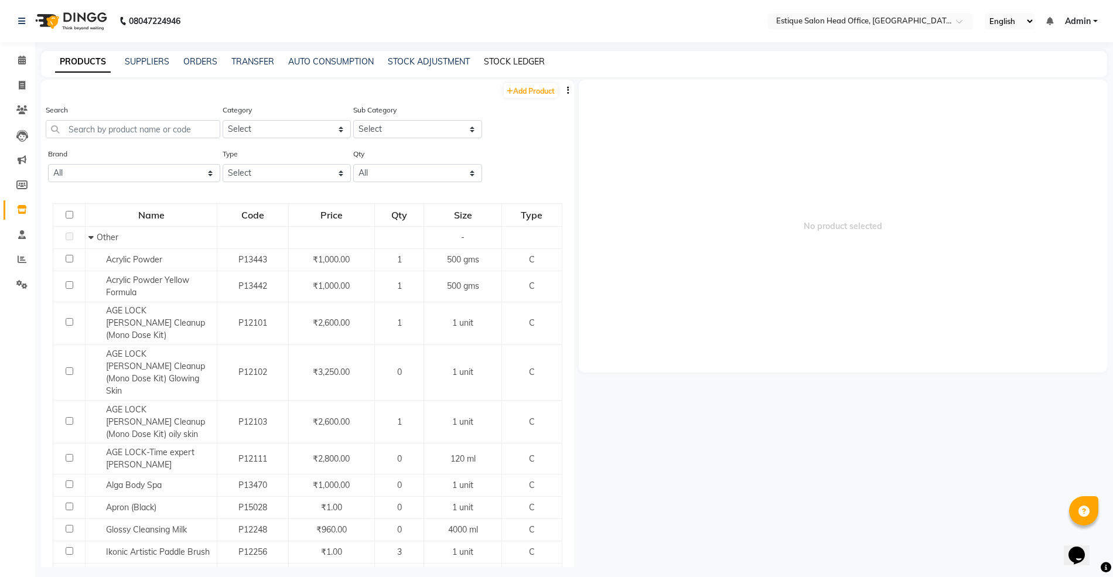
click at [500, 57] on link "STOCK LEDGER" at bounding box center [514, 61] width 61 height 11
select select "all"
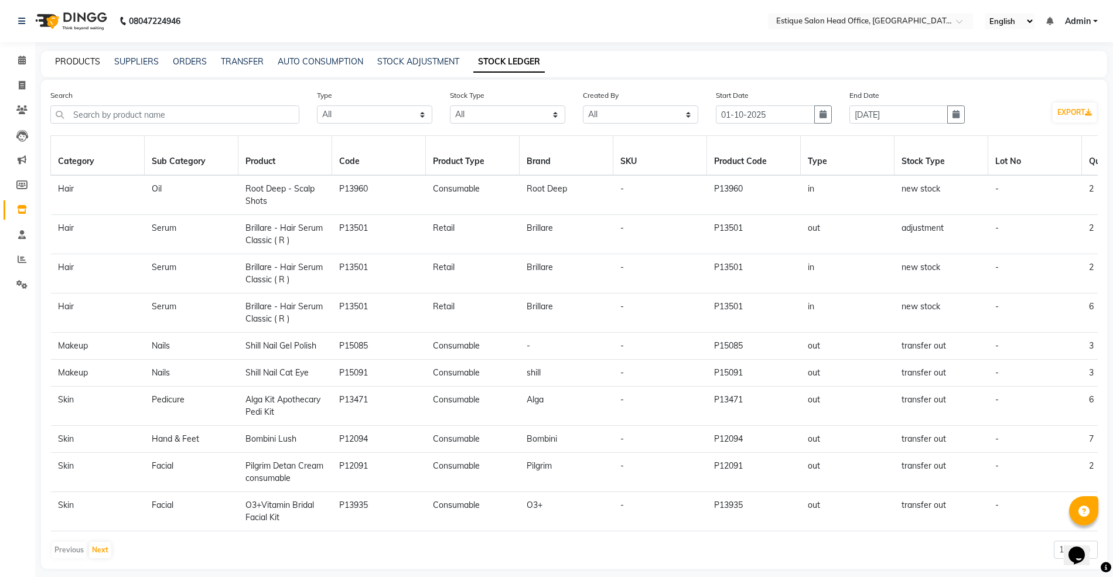
click at [61, 61] on link "PRODUCTS" at bounding box center [77, 61] width 45 height 11
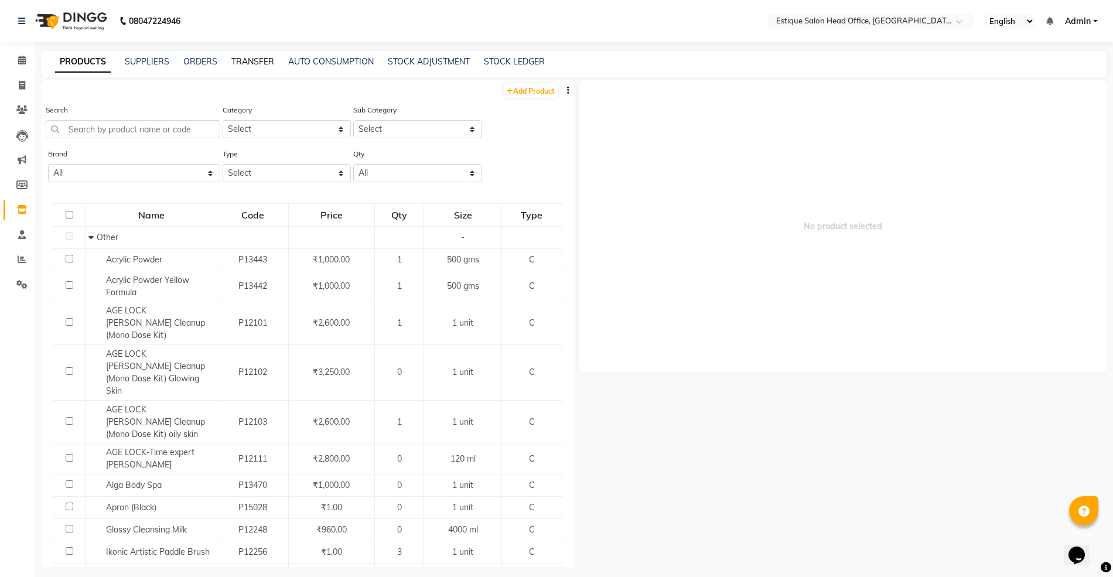
click at [242, 59] on link "TRANSFER" at bounding box center [252, 61] width 43 height 11
select select "sender"
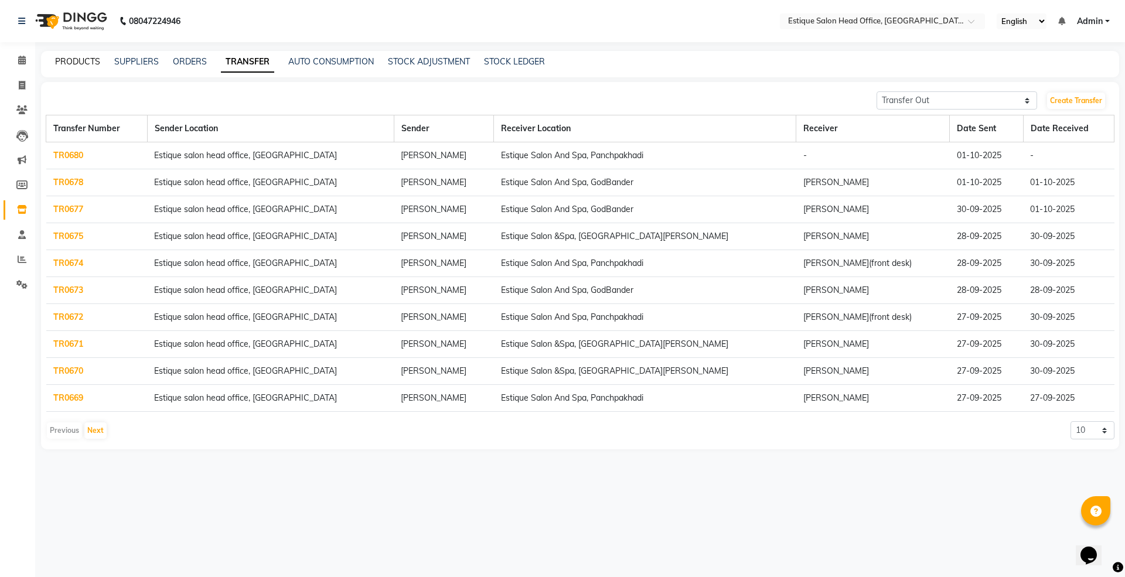
click at [60, 61] on link "PRODUCTS" at bounding box center [77, 61] width 45 height 11
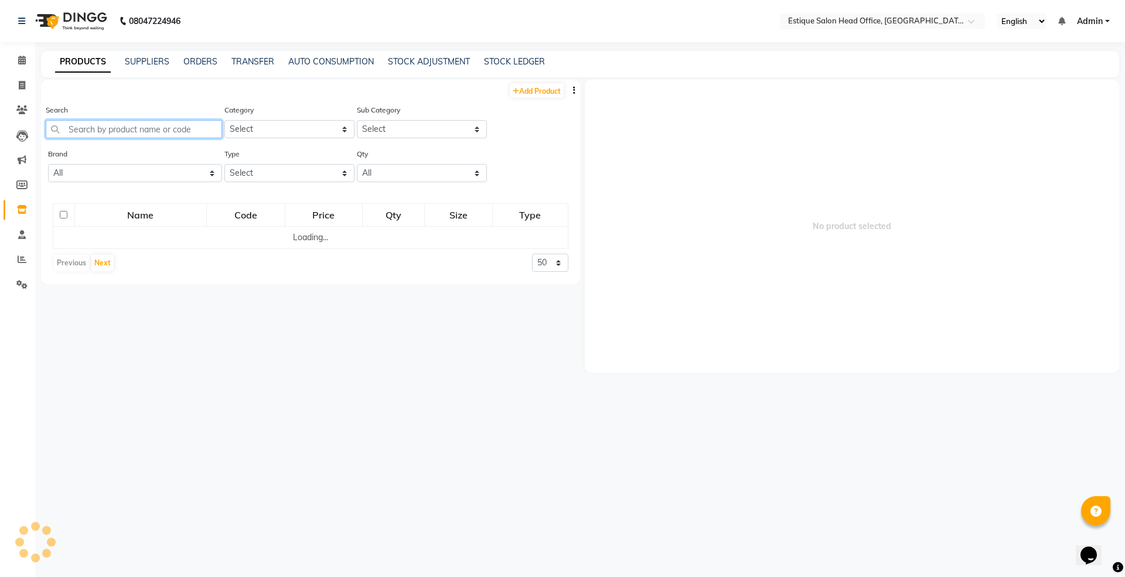
click at [113, 124] on input "text" at bounding box center [134, 129] width 176 height 18
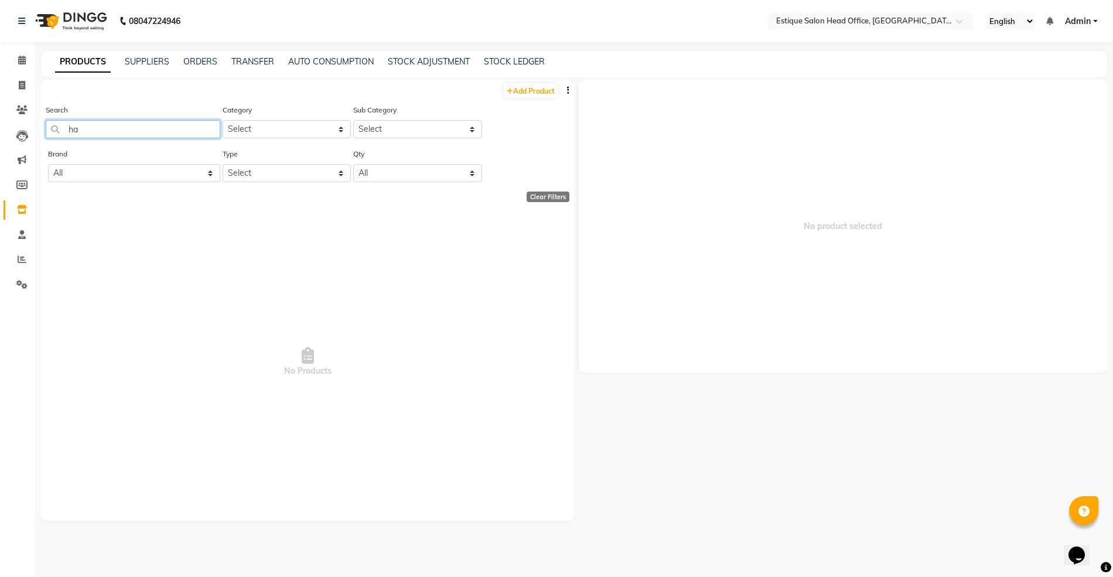
type input "h"
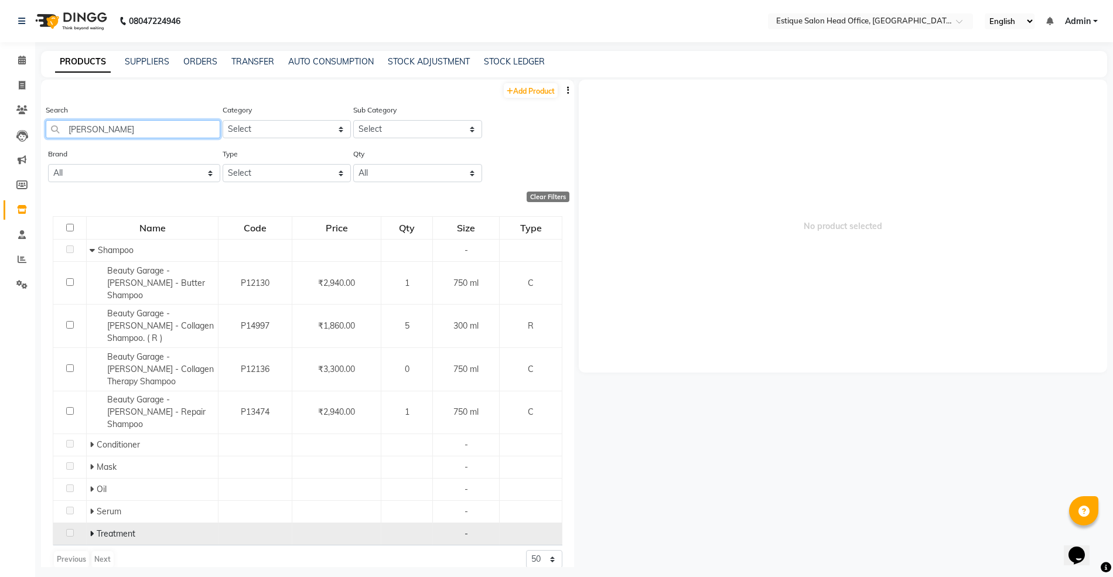
type input "[PERSON_NAME]"
click at [94, 528] on span at bounding box center [93, 533] width 7 height 11
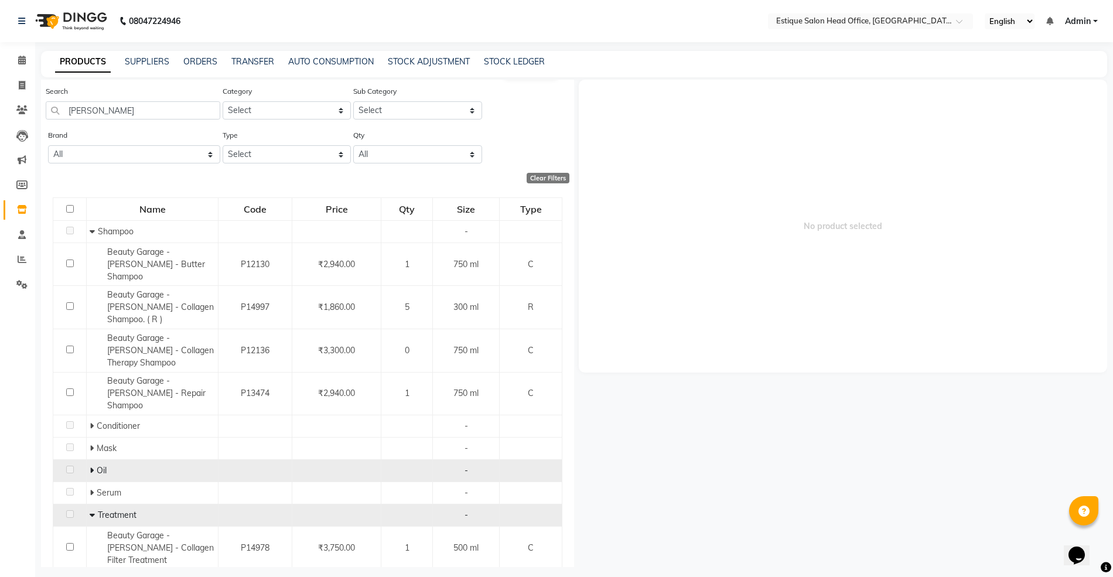
scroll to position [40, 0]
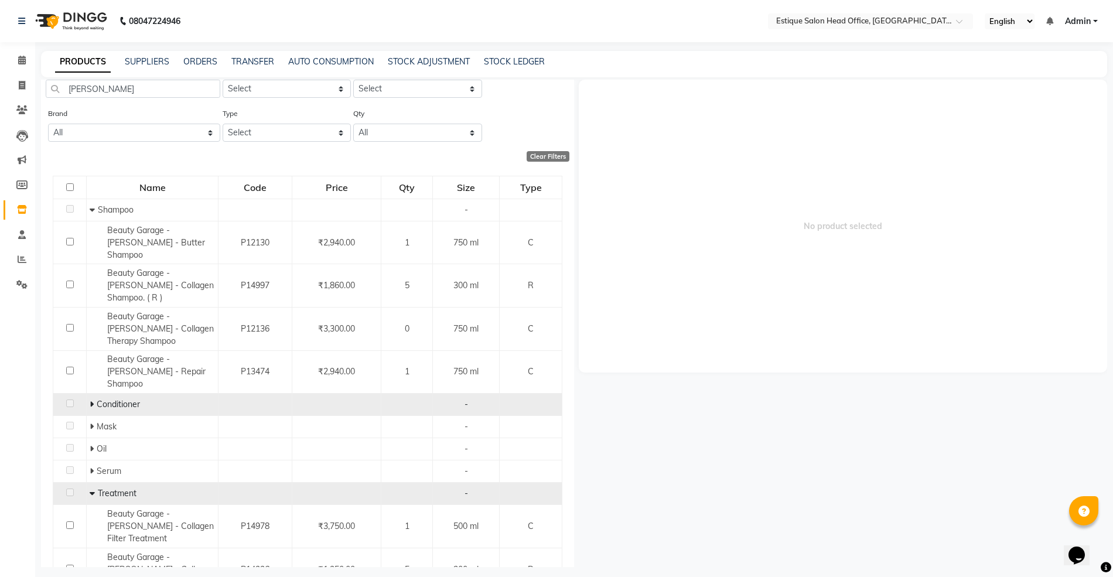
click at [90, 400] on icon at bounding box center [92, 404] width 4 height 8
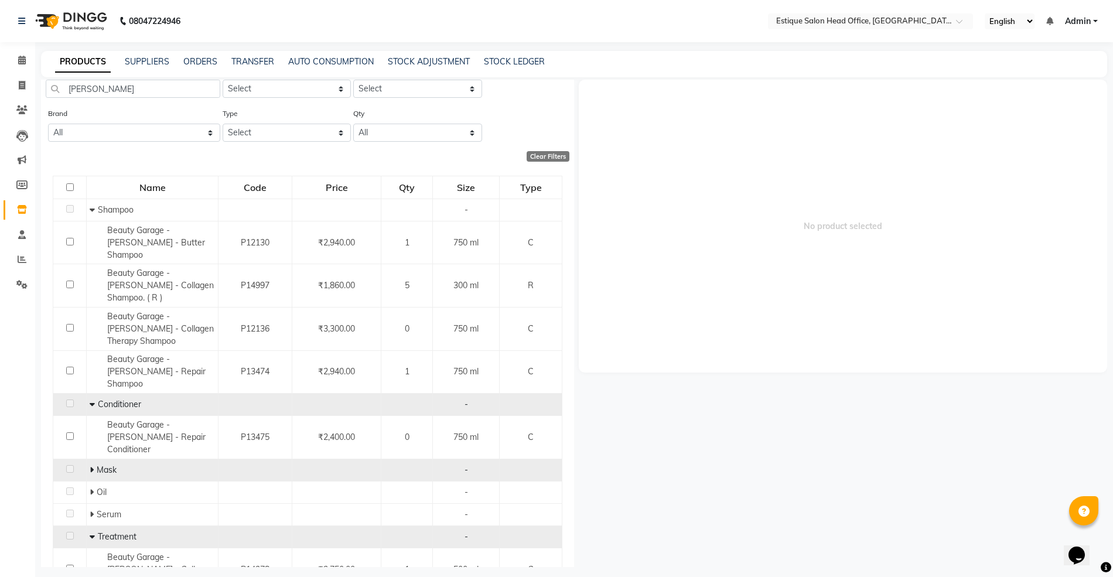
click at [90, 466] on icon at bounding box center [92, 470] width 4 height 8
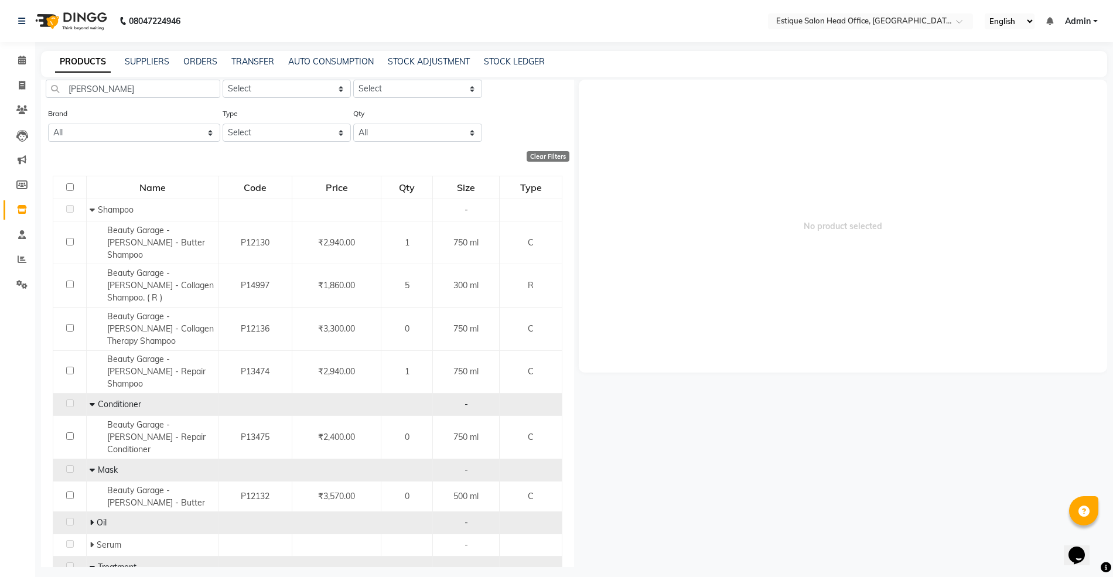
drag, startPoint x: 90, startPoint y: 460, endPoint x: 89, endPoint y: 453, distance: 7.1
click at [90, 518] on icon at bounding box center [92, 522] width 4 height 8
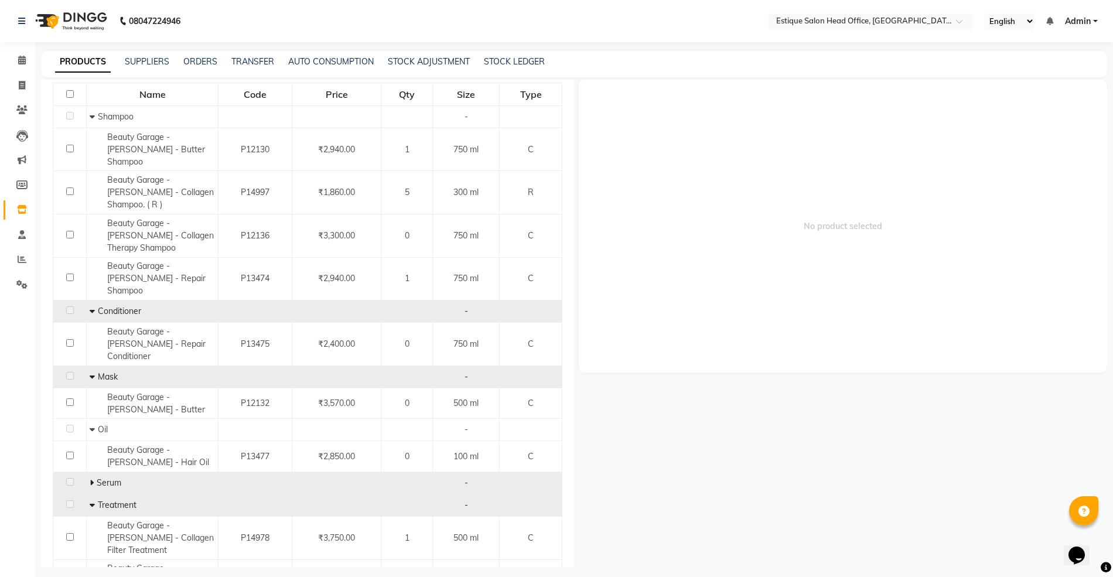
click at [90, 479] on icon at bounding box center [92, 483] width 4 height 8
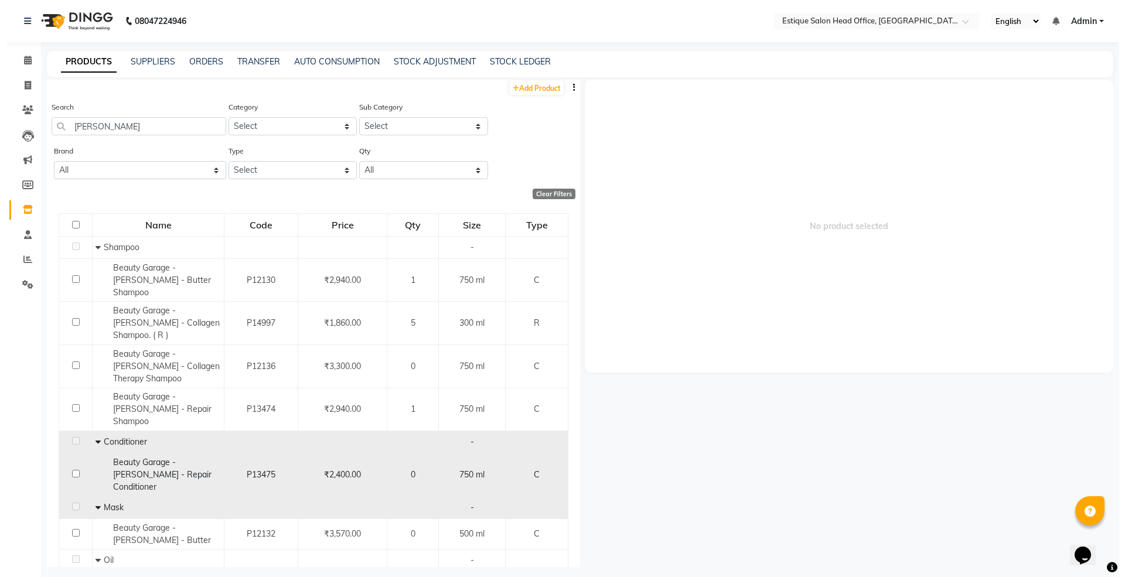
scroll to position [0, 0]
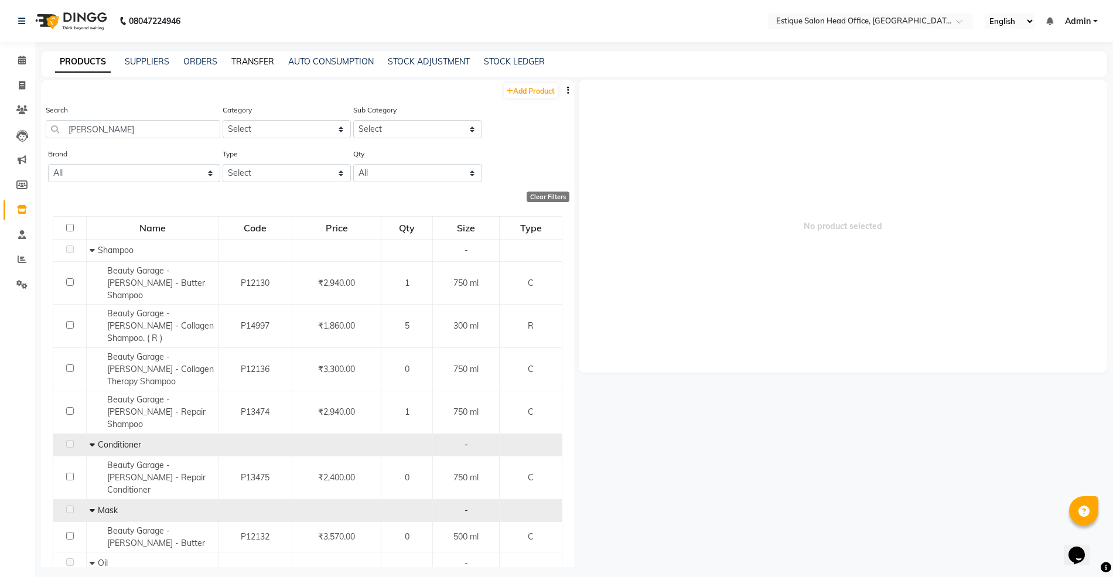
click at [258, 61] on link "TRANSFER" at bounding box center [252, 61] width 43 height 11
select select "sender"
